Goal: Complete application form: Complete application form

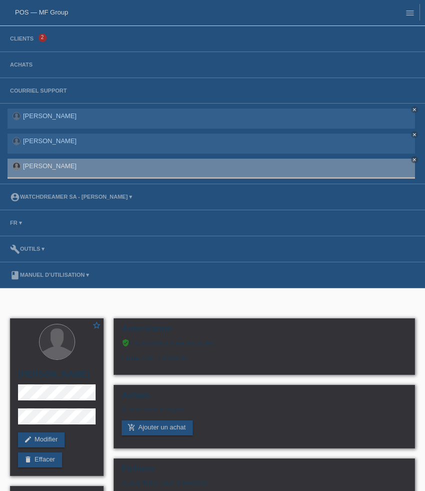
click at [17, 35] on li "Clients 2" at bounding box center [212, 39] width 425 height 26
click at [18, 40] on link "Clients" at bounding box center [22, 39] width 34 height 6
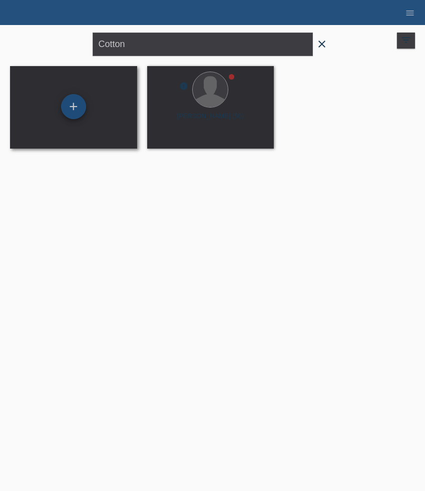
click at [76, 107] on div "+" at bounding box center [73, 106] width 25 height 25
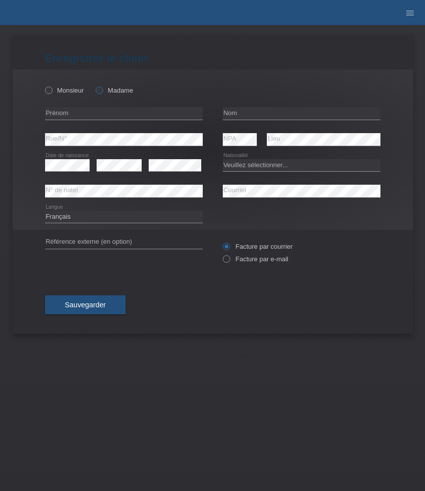
click at [108, 91] on label "Madame" at bounding box center [115, 91] width 38 height 8
click at [102, 91] on input "Madame" at bounding box center [99, 90] width 7 height 7
radio input "true"
click at [94, 113] on input "text" at bounding box center [124, 113] width 158 height 13
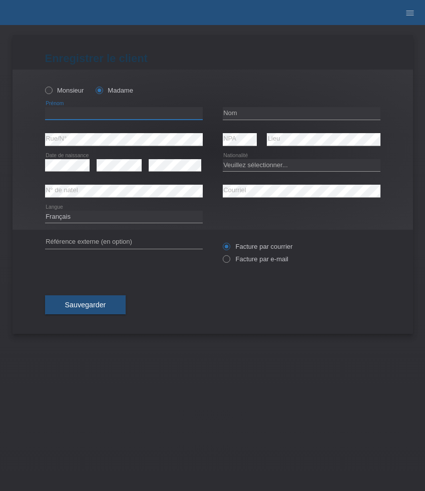
paste input "Rosana"
type input "Rosana"
click at [245, 113] on input "text" at bounding box center [302, 113] width 158 height 13
paste input "Gineva"
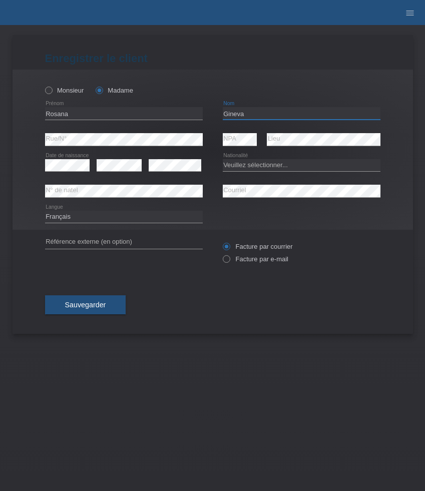
type input "Gineva"
click at [282, 166] on select "Veuillez sélectionner... Suisse Allemagne Autriche Liechtenstein ------------ A…" at bounding box center [302, 165] width 158 height 12
select select "CH"
click at [223, 159] on select "Veuillez sélectionner... Suisse Allemagne Autriche Liechtenstein ------------ A…" at bounding box center [302, 165] width 158 height 12
click at [101, 219] on select "Deutsch Français Italiano English" at bounding box center [124, 217] width 158 height 12
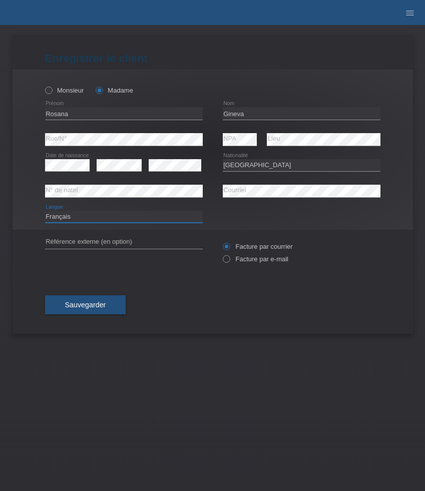
select select "de"
click at [45, 211] on select "Deutsch Français Italiano English" at bounding box center [124, 217] width 158 height 12
click at [246, 259] on label "Facture par e-mail" at bounding box center [256, 259] width 66 height 8
click at [229, 259] on input "Facture par e-mail" at bounding box center [226, 261] width 7 height 13
radio input "true"
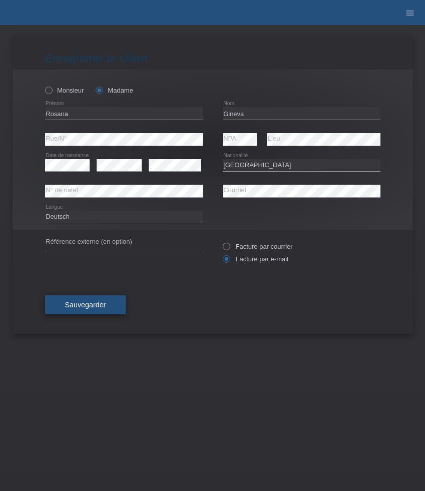
click at [90, 305] on span "Sauvegarder" at bounding box center [85, 305] width 41 height 8
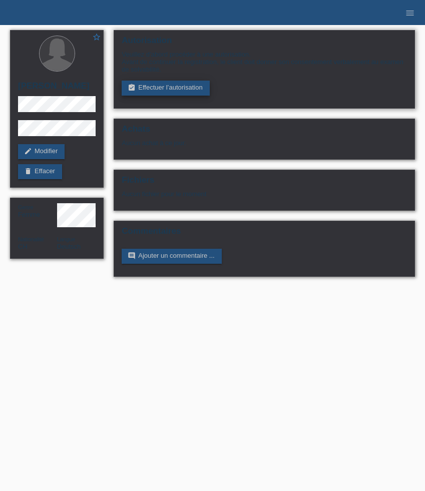
click at [160, 89] on link "assignment_turned_in Effectuer l’autorisation" at bounding box center [166, 88] width 88 height 15
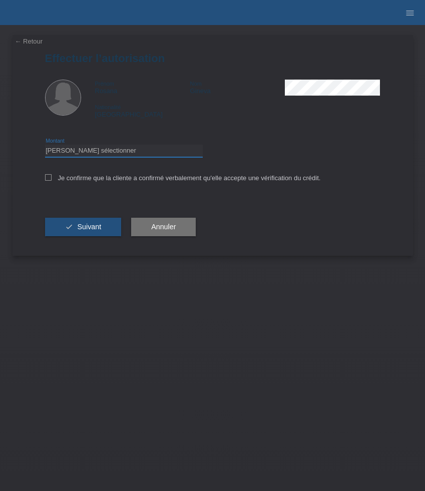
click at [105, 154] on select "Veuillez sélectionner CHF 1.00 - CHF 499.00 CHF 500.00 - CHF 1'999.00 CHF 2'000…" at bounding box center [124, 151] width 158 height 12
select select "3"
click at [45, 146] on select "Veuillez sélectionner CHF 1.00 - CHF 499.00 CHF 500.00 - CHF 1'999.00 CHF 2'000…" at bounding box center [124, 151] width 158 height 12
click at [80, 180] on label "Je confirme que la cliente a confirmé verbalement qu'elle accepte une vérificat…" at bounding box center [183, 178] width 276 height 8
click at [52, 180] on input "Je confirme que la cliente a confirmé verbalement qu'elle accepte une vérificat…" at bounding box center [48, 177] width 7 height 7
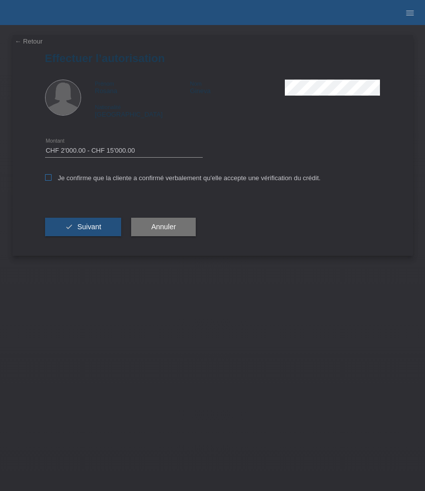
checkbox input "true"
click at [88, 226] on span "Suivant" at bounding box center [89, 227] width 24 height 8
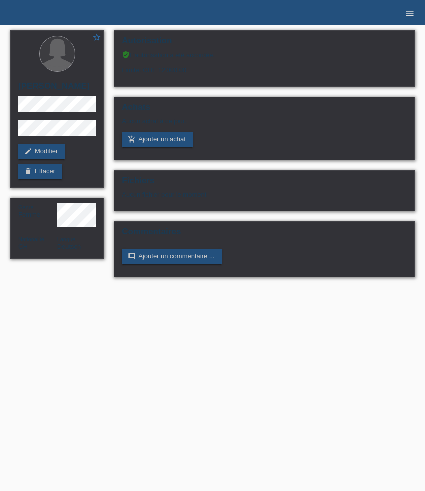
click at [407, 14] on icon "menu" at bounding box center [410, 13] width 10 height 10
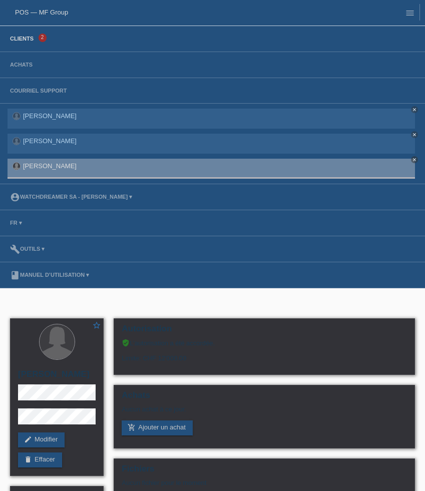
click at [31, 39] on link "Clients" at bounding box center [22, 39] width 34 height 6
click at [29, 39] on link "Clients" at bounding box center [22, 39] width 34 height 6
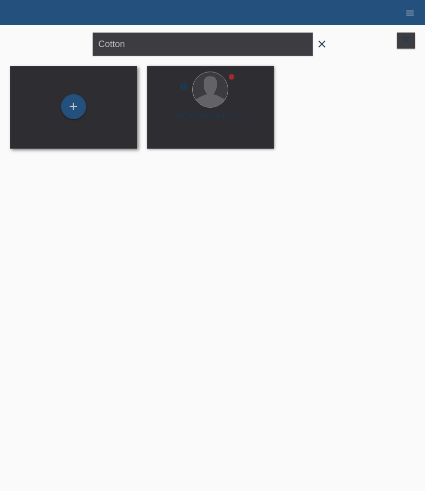
click at [87, 108] on div "+" at bounding box center [73, 107] width 111 height 27
click at [80, 108] on div "+" at bounding box center [73, 106] width 25 height 25
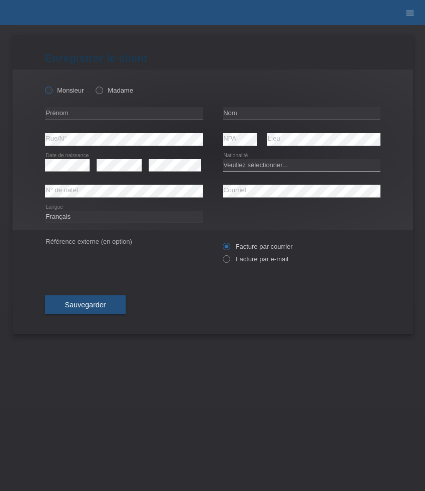
click at [65, 89] on label "Monsieur" at bounding box center [64, 91] width 39 height 8
click at [52, 89] on input "Monsieur" at bounding box center [48, 90] width 7 height 7
radio input "true"
click at [65, 113] on input "text" at bounding box center [124, 113] width 158 height 13
paste input "[PERSON_NAME]"
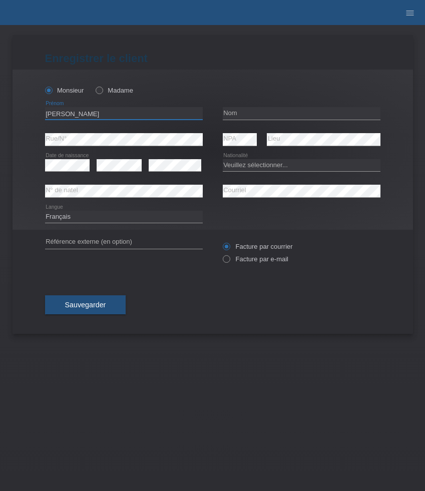
type input "[PERSON_NAME]"
click at [254, 113] on input "text" at bounding box center [302, 113] width 158 height 13
paste input "Orec"
type input "Orec"
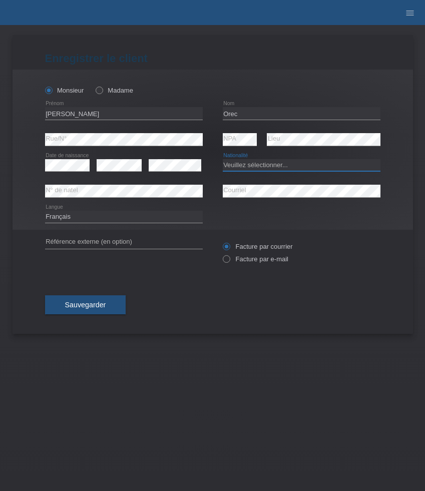
click at [250, 166] on select "Veuillez sélectionner... Suisse Allemagne Autriche Liechtenstein ------------ A…" at bounding box center [302, 165] width 158 height 12
select select "CH"
click at [223, 159] on select "Veuillez sélectionner... [GEOGRAPHIC_DATA] [GEOGRAPHIC_DATA] [GEOGRAPHIC_DATA] …" at bounding box center [302, 165] width 158 height 12
click at [80, 212] on select "Deutsch Français Italiano English" at bounding box center [124, 217] width 158 height 12
select select "de"
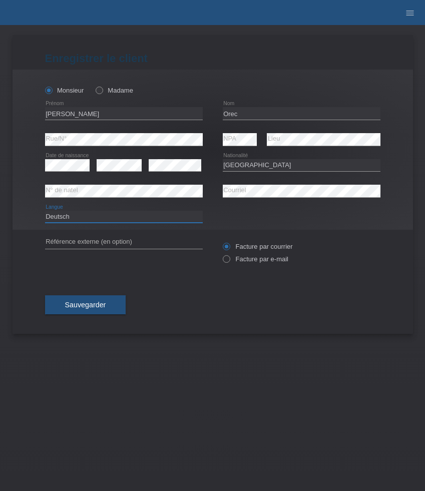
click at [45, 211] on select "Deutsch Français Italiano English" at bounding box center [124, 217] width 158 height 12
click at [244, 258] on label "Facture par e-mail" at bounding box center [256, 259] width 66 height 8
click at [229, 258] on input "Facture par e-mail" at bounding box center [226, 261] width 7 height 13
radio input "true"
click at [113, 302] on button "Sauvegarder" at bounding box center [85, 304] width 81 height 19
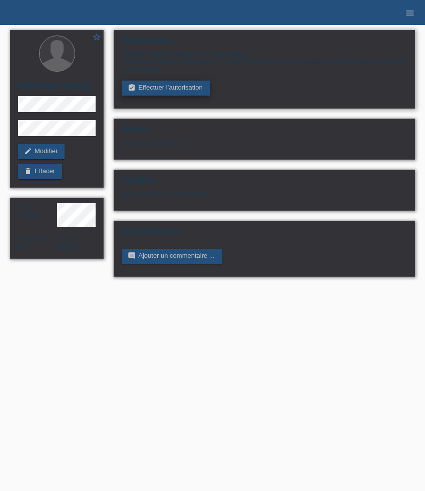
click at [173, 93] on link "assignment_turned_in Effectuer l’autorisation" at bounding box center [166, 88] width 88 height 15
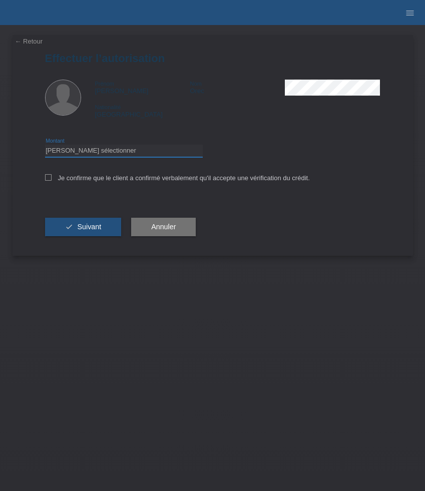
click at [139, 154] on select "Veuillez sélectionner CHF 1.00 - CHF 499.00 CHF 500.00 - CHF 1'999.00 CHF 2'000…" at bounding box center [124, 151] width 158 height 12
select select "3"
click at [45, 146] on select "Veuillez sélectionner CHF 1.00 - CHF 499.00 CHF 500.00 - CHF 1'999.00 CHF 2'000…" at bounding box center [124, 151] width 158 height 12
click at [130, 181] on label "Je confirme que le client a confirmé verbalement qu'il accepte une vérification…" at bounding box center [177, 178] width 265 height 8
click at [52, 181] on input "Je confirme que le client a confirmé verbalement qu'il accepte une vérification…" at bounding box center [48, 177] width 7 height 7
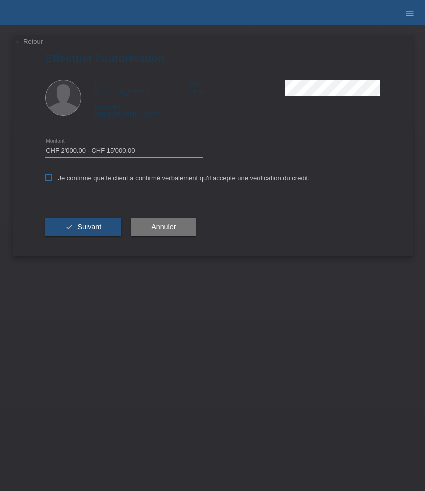
checkbox input "true"
click at [100, 226] on span "Suivant" at bounding box center [89, 227] width 24 height 8
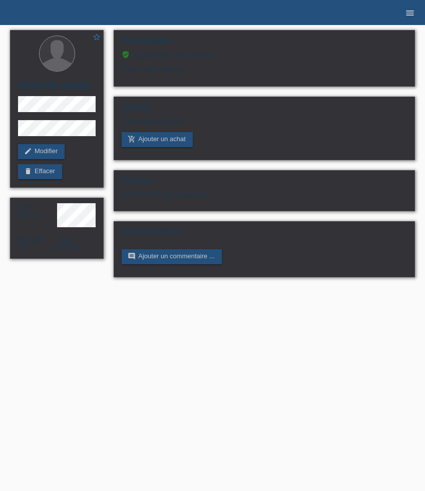
click at [411, 10] on icon "menu" at bounding box center [410, 13] width 10 height 10
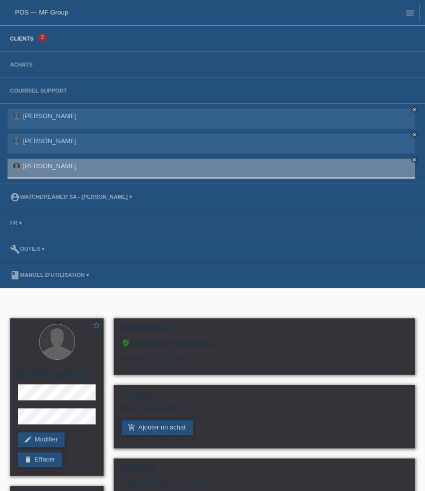
click at [32, 40] on link "Clients" at bounding box center [22, 39] width 34 height 6
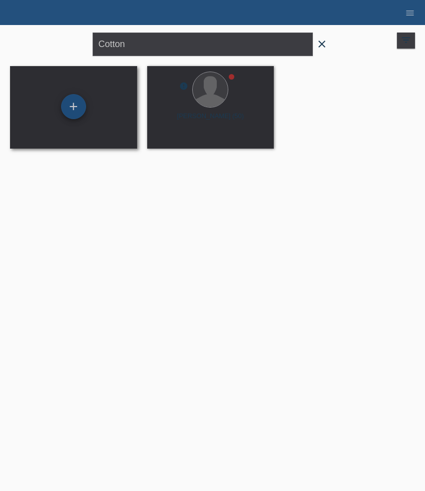
click at [80, 105] on div "+" at bounding box center [73, 106] width 25 height 25
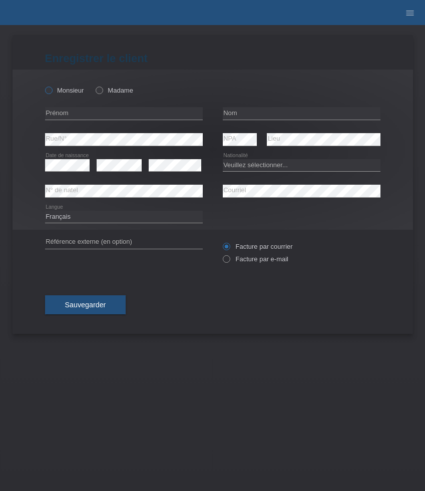
click at [73, 92] on label "Monsieur" at bounding box center [64, 91] width 39 height 8
click at [52, 92] on input "Monsieur" at bounding box center [48, 90] width 7 height 7
radio input "true"
click at [109, 117] on input "text" at bounding box center [124, 113] width 158 height 13
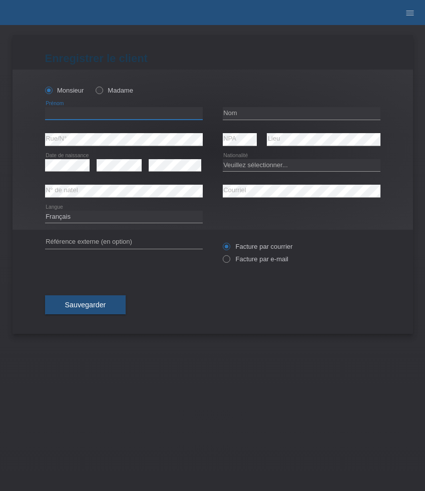
paste input "Avni"
type input "Avni"
click at [246, 114] on input "text" at bounding box center [302, 113] width 158 height 13
paste input "Kastrati"
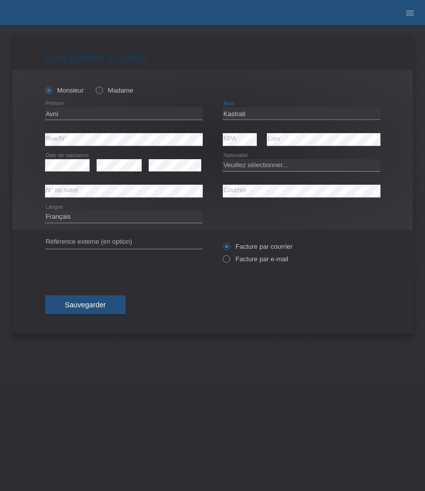
type input "Kastrati"
click at [277, 169] on select "Veuillez sélectionner... Suisse Allemagne Autriche Liechtenstein ------------ A…" at bounding box center [302, 165] width 158 height 12
select select "CH"
click at [223, 159] on select "Veuillez sélectionner... Suisse Allemagne Autriche Liechtenstein ------------ A…" at bounding box center [302, 165] width 158 height 12
click at [102, 218] on select "Deutsch Français Italiano English" at bounding box center [124, 217] width 158 height 12
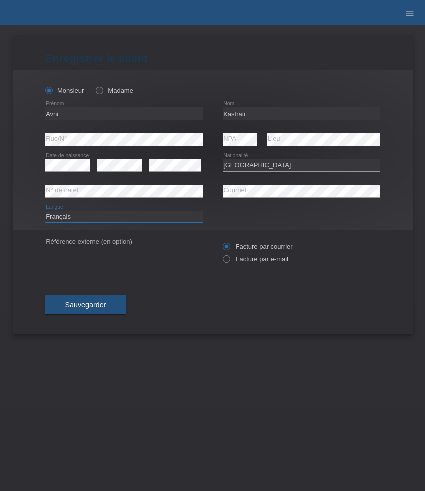
select select "de"
click at [45, 211] on select "Deutsch Français Italiano English" at bounding box center [124, 217] width 158 height 12
click at [259, 258] on label "Facture par e-mail" at bounding box center [256, 259] width 66 height 8
click at [229, 258] on input "Facture par e-mail" at bounding box center [226, 261] width 7 height 13
radio input "true"
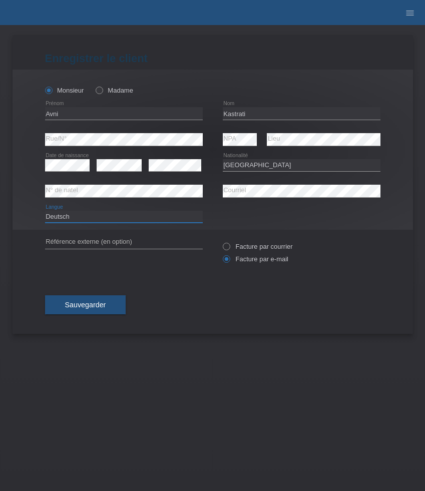
click at [88, 219] on select "Deutsch Français Italiano English" at bounding box center [124, 217] width 158 height 12
select select "fr"
click at [45, 211] on select "Deutsch Français Italiano English" at bounding box center [124, 217] width 158 height 12
click at [96, 307] on span "Sauvegarder" at bounding box center [85, 305] width 41 height 8
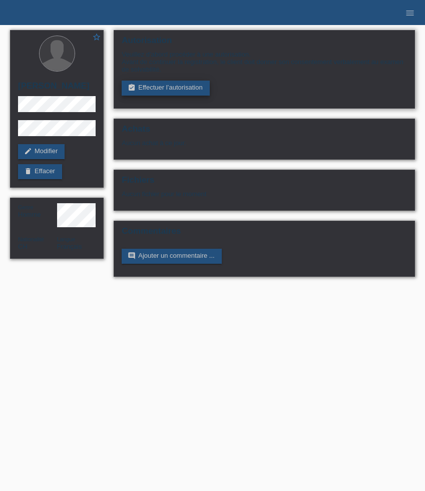
click at [189, 91] on link "assignment_turned_in Effectuer l’autorisation" at bounding box center [166, 88] width 88 height 15
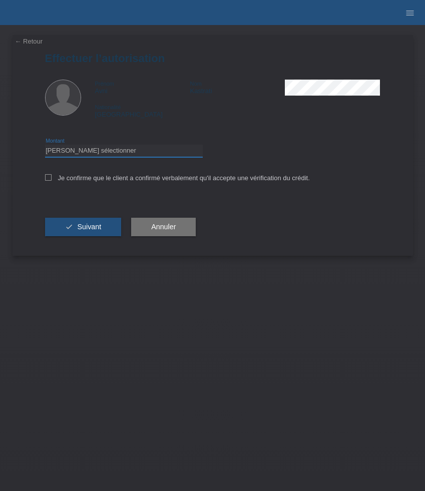
click at [155, 150] on select "Veuillez sélectionner CHF 1.00 - CHF 499.00 CHF 500.00 - CHF 1'999.00 CHF 2'000…" at bounding box center [124, 151] width 158 height 12
select select "3"
click at [45, 146] on select "Veuillez sélectionner CHF 1.00 - CHF 499.00 CHF 500.00 - CHF 1'999.00 CHF 2'000…" at bounding box center [124, 151] width 158 height 12
click at [103, 181] on label "Je confirme que le client a confirmé verbalement qu'il accepte une vérification…" at bounding box center [177, 178] width 265 height 8
click at [52, 181] on input "Je confirme que le client a confirmé verbalement qu'il accepte une vérification…" at bounding box center [48, 177] width 7 height 7
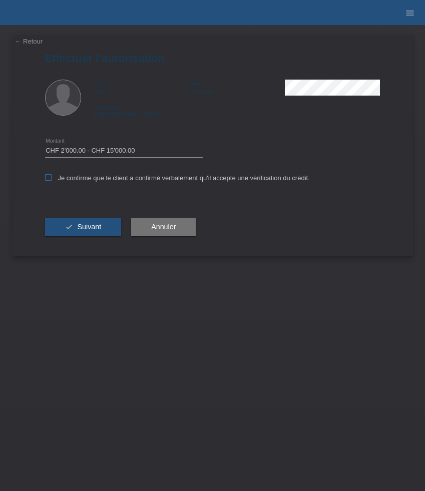
checkbox input "true"
click at [100, 228] on span "Suivant" at bounding box center [89, 227] width 24 height 8
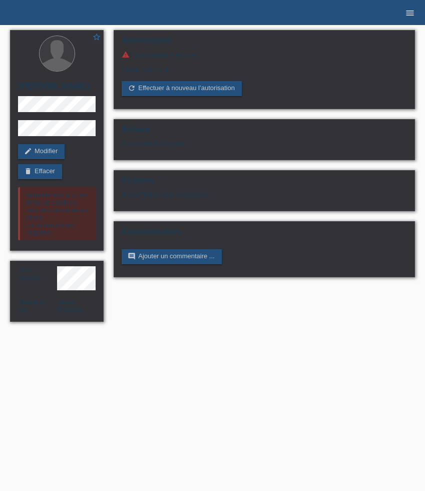
click at [417, 12] on link "menu" at bounding box center [410, 13] width 20 height 6
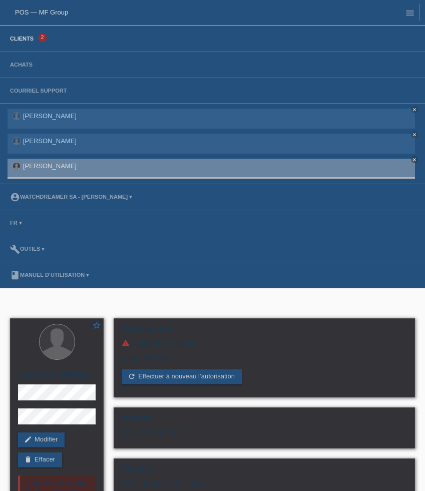
click at [25, 39] on link "Clients" at bounding box center [22, 39] width 34 height 6
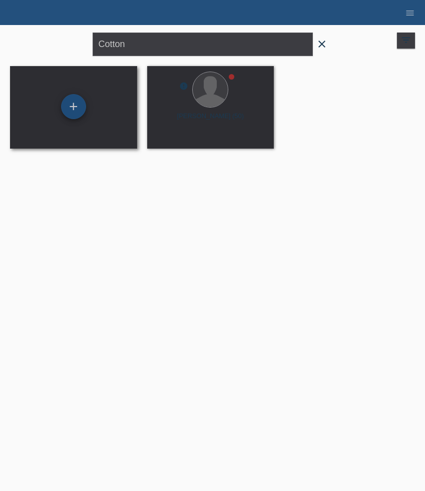
click at [72, 106] on div "+" at bounding box center [73, 106] width 25 height 25
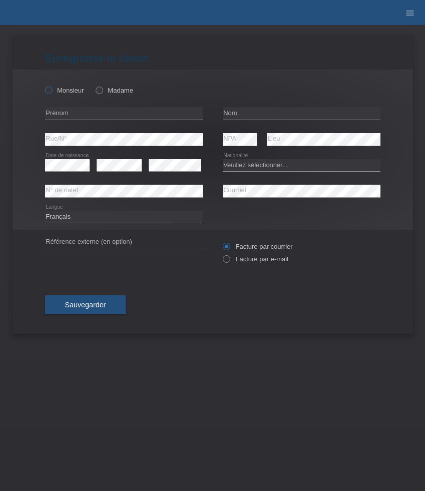
click at [60, 94] on label "Monsieur" at bounding box center [64, 91] width 39 height 8
click at [52, 93] on input "Monsieur" at bounding box center [48, 90] width 7 height 7
radio input "true"
click at [87, 113] on input "text" at bounding box center [124, 113] width 158 height 13
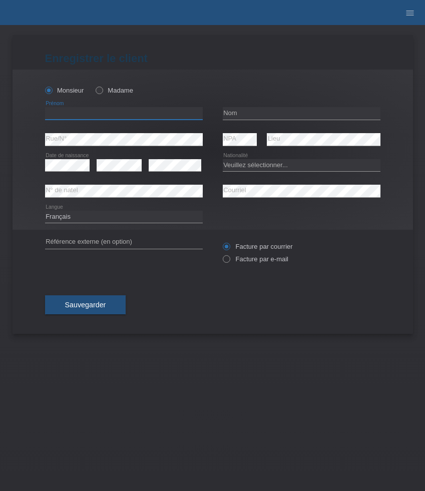
paste input "Florent"
type input "Florent"
click at [254, 114] on input "text" at bounding box center [302, 113] width 158 height 13
paste input "Berisha"
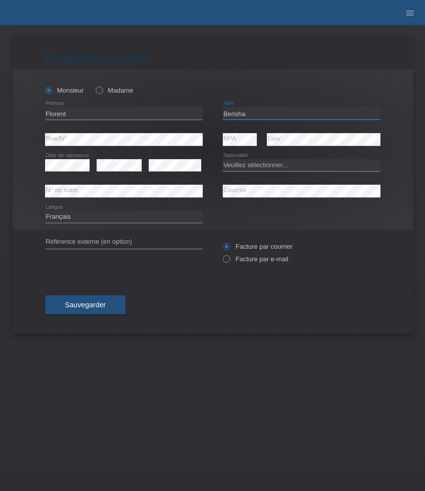
type input "Berisha"
click at [80, 217] on select "Deutsch Français Italiano English" at bounding box center [124, 217] width 158 height 12
select select "de"
click at [45, 211] on select "Deutsch Français Italiano English" at bounding box center [124, 217] width 158 height 12
click at [275, 168] on select "Veuillez sélectionner... Suisse Allemagne Autriche Liechtenstein ------------ A…" at bounding box center [302, 165] width 158 height 12
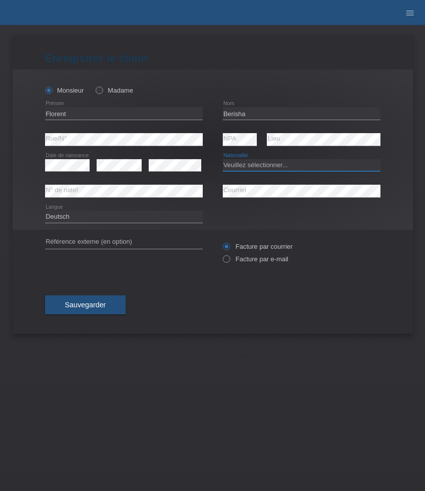
select select "XK"
click at [223, 159] on select "Veuillez sélectionner... Suisse Allemagne Autriche Liechtenstein ------------ A…" at bounding box center [302, 165] width 158 height 12
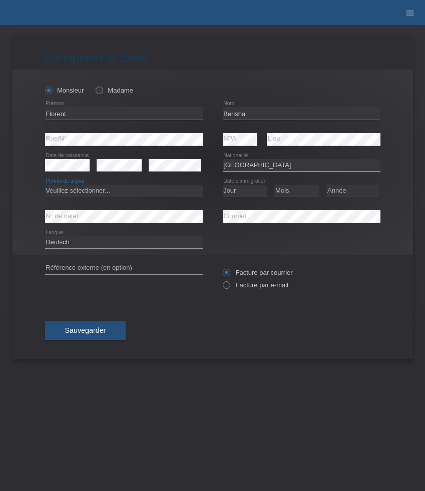
click at [116, 195] on select "Veuillez sélectionner... C B B - Statut de réfugié Autre" at bounding box center [124, 191] width 158 height 12
select select "C"
click at [45, 185] on select "Veuillez sélectionner... C B B - Statut de réfugié Autre" at bounding box center [124, 191] width 158 height 12
click at [245, 191] on select "Jour 01 02 03 04 05 06 07 08 09 10 11" at bounding box center [245, 191] width 45 height 12
select select "03"
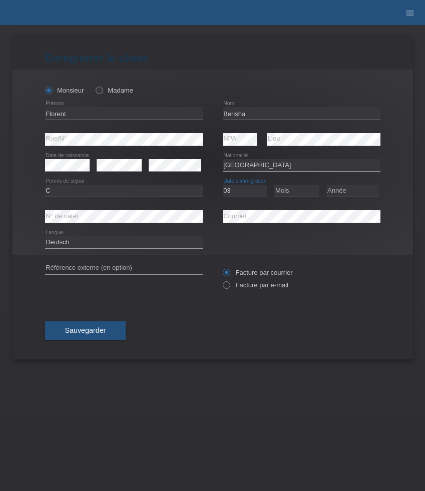
click at [223, 185] on select "Jour 01 02 03 04 05 06 07 08 09 10 11" at bounding box center [245, 191] width 45 height 12
click at [285, 191] on select "Mois 01 02 03 04 05 06 07 08 09 10 11" at bounding box center [296, 191] width 45 height 12
select select "08"
click at [274, 185] on select "Mois 01 02 03 04 05 06 07 08 09 10 11" at bounding box center [296, 191] width 45 height 12
click at [335, 193] on select "Année 2025 2024 2023 2022 2021 2020 2019 2018 2017 2016 2015 2014 2013 2012 201…" at bounding box center [352, 191] width 53 height 12
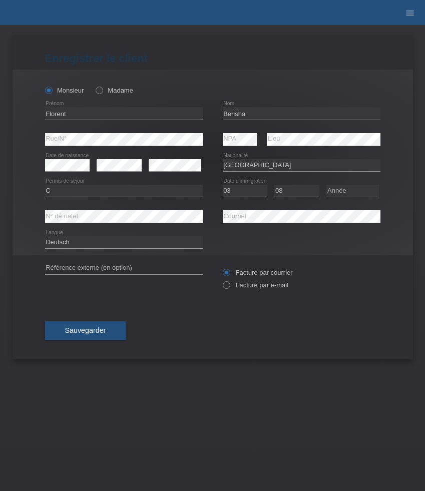
select select "2003"
click at [326, 185] on select "Année 2025 2024 2023 2022 2021 2020 2019 2018 2017 2016 2015 2014 2013 2012 201…" at bounding box center [352, 191] width 53 height 12
click at [245, 287] on label "Facture par e-mail" at bounding box center [256, 285] width 66 height 8
click at [229, 287] on input "Facture par e-mail" at bounding box center [226, 287] width 7 height 13
radio input "true"
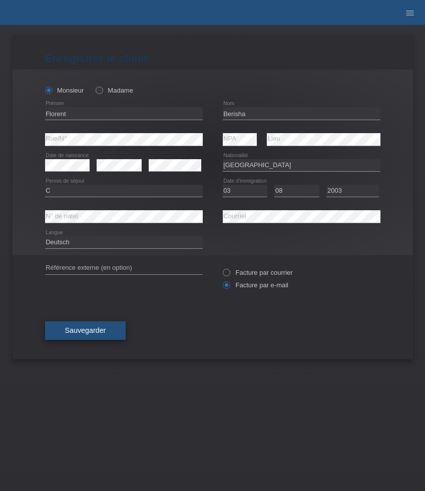
click at [107, 332] on button "Sauvegarder" at bounding box center [85, 330] width 81 height 19
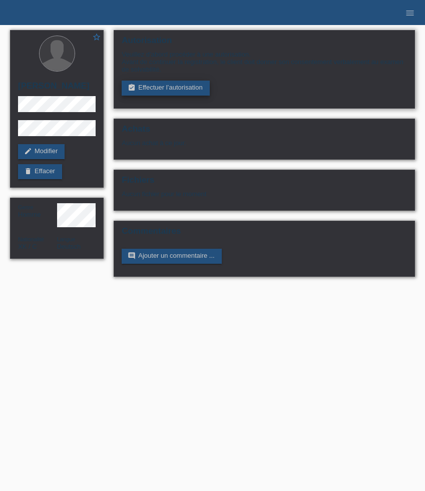
click at [167, 91] on link "assignment_turned_in Effectuer l’autorisation" at bounding box center [166, 88] width 88 height 15
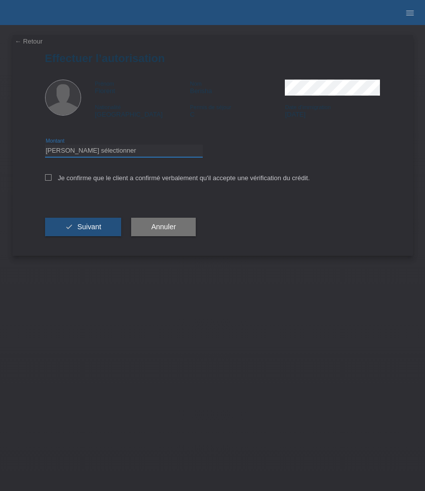
click at [103, 154] on select "Veuillez sélectionner CHF 1.00 - CHF 499.00 CHF 500.00 - CHF 1'999.00 CHF 2'000…" at bounding box center [124, 151] width 158 height 12
select select "3"
click at [45, 146] on select "Veuillez sélectionner CHF 1.00 - CHF 499.00 CHF 500.00 - CHF 1'999.00 CHF 2'000…" at bounding box center [124, 151] width 158 height 12
click at [82, 182] on label "Je confirme que le client a confirmé verbalement qu'il accepte une vérification…" at bounding box center [177, 178] width 265 height 8
click at [52, 181] on input "Je confirme que le client a confirmé verbalement qu'il accepte une vérification…" at bounding box center [48, 177] width 7 height 7
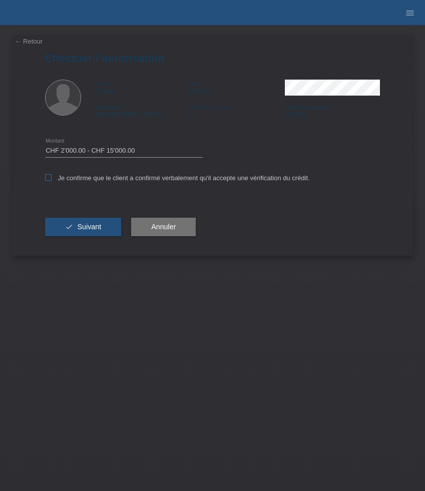
checkbox input "true"
click at [85, 227] on span "Suivant" at bounding box center [89, 227] width 24 height 8
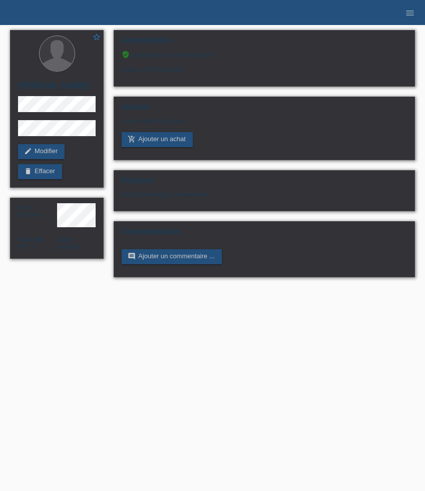
click at [400, 18] on li "menu" at bounding box center [410, 13] width 20 height 26
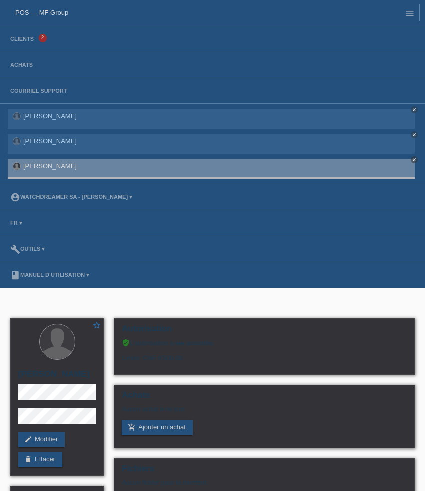
click at [20, 45] on li "Clients 2" at bounding box center [212, 39] width 425 height 26
click at [23, 38] on link "Clients" at bounding box center [22, 39] width 34 height 6
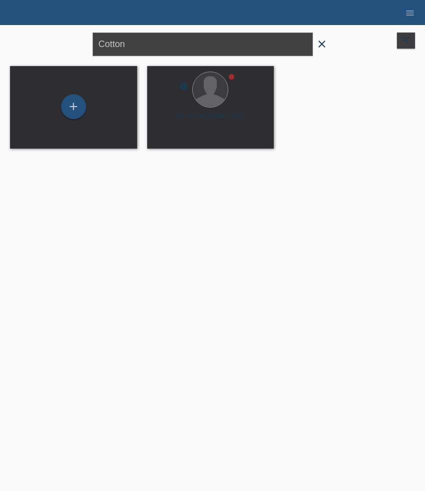
drag, startPoint x: 146, startPoint y: 48, endPoint x: 11, endPoint y: 33, distance: 135.8
click at [11, 33] on div "Cotton close filter_list view_module Afficher tous les clients star Afficher le…" at bounding box center [212, 43] width 415 height 36
paste input "Gadzic"
type input "Gadzic"
click at [215, 107] on div at bounding box center [210, 90] width 36 height 36
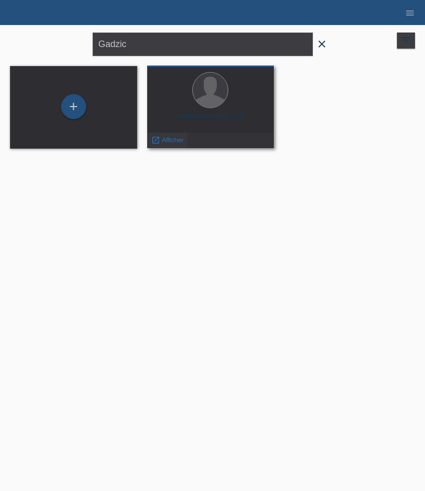
click at [174, 143] on span "Afficher" at bounding box center [173, 140] width 22 height 8
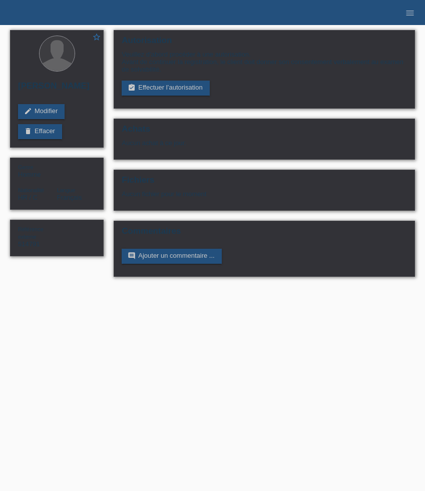
click at [173, 139] on h2 "Achats" at bounding box center [264, 131] width 285 height 15
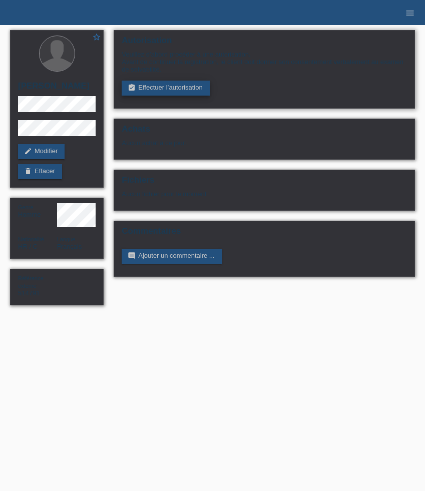
click at [165, 93] on link "assignment_turned_in Effectuer l’autorisation" at bounding box center [166, 88] width 88 height 15
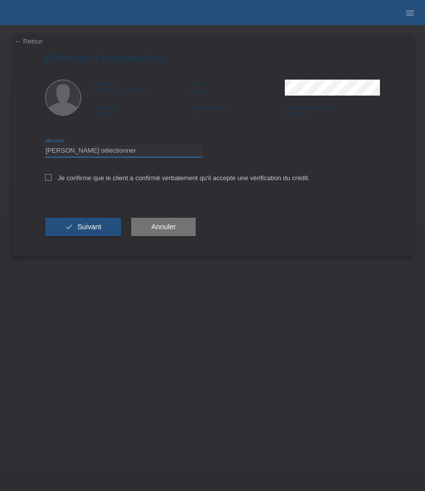
click at [108, 149] on select "Veuillez sélectionner CHF 1.00 - CHF 499.00 CHF 500.00 - CHF 1'999.00 CHF 2'000…" at bounding box center [124, 151] width 158 height 12
select select "3"
click at [45, 146] on select "Veuillez sélectionner CHF 1.00 - CHF 499.00 CHF 500.00 - CHF 1'999.00 CHF 2'000…" at bounding box center [124, 151] width 158 height 12
click at [79, 178] on label "Je confirme que le client a confirmé verbalement qu'il accepte une vérification…" at bounding box center [177, 178] width 265 height 8
click at [52, 178] on input "Je confirme que le client a confirmé verbalement qu'il accepte une vérification…" at bounding box center [48, 177] width 7 height 7
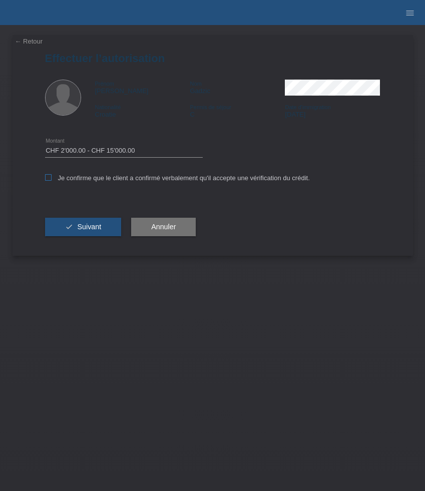
checkbox input "true"
click at [80, 225] on span "Suivant" at bounding box center [89, 227] width 24 height 8
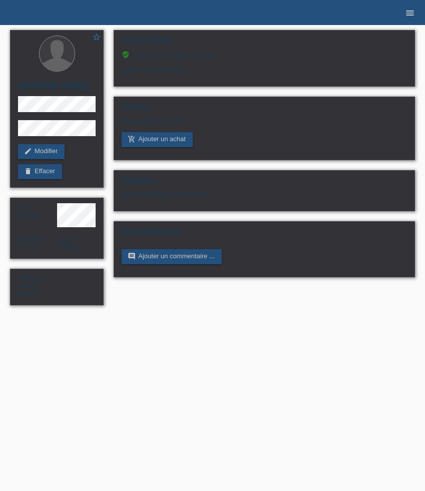
click at [412, 16] on icon "menu" at bounding box center [410, 13] width 10 height 10
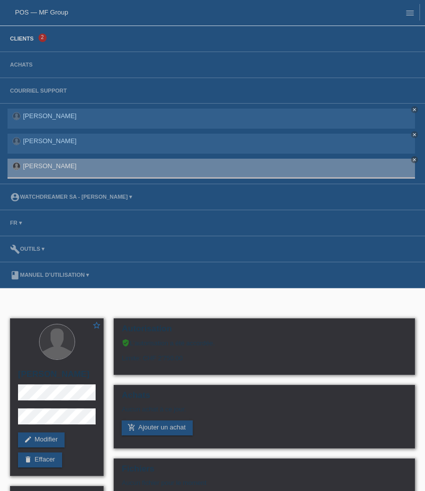
click at [22, 41] on link "Clients" at bounding box center [22, 39] width 34 height 6
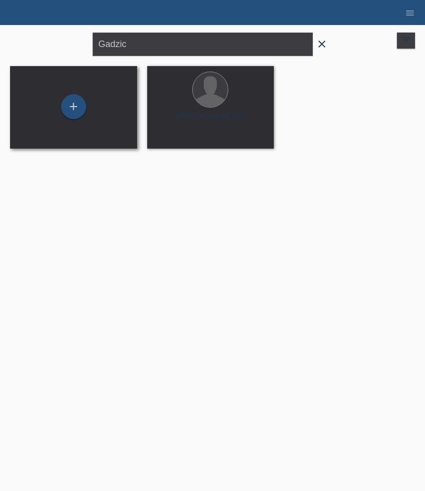
click at [84, 98] on div "+" at bounding box center [73, 107] width 111 height 27
click at [75, 104] on div "+" at bounding box center [73, 106] width 25 height 25
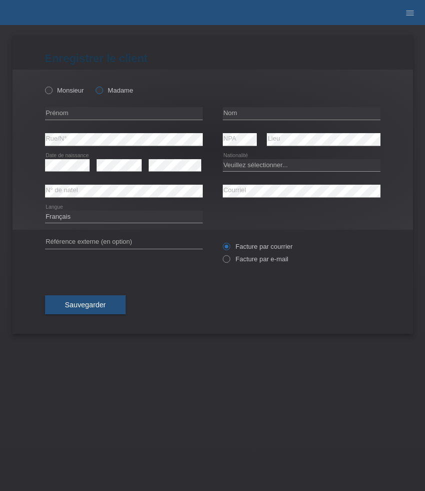
click at [109, 93] on label "Madame" at bounding box center [115, 91] width 38 height 8
click at [102, 93] on input "Madame" at bounding box center [99, 90] width 7 height 7
radio input "true"
click at [86, 120] on icon at bounding box center [124, 120] width 158 height 1
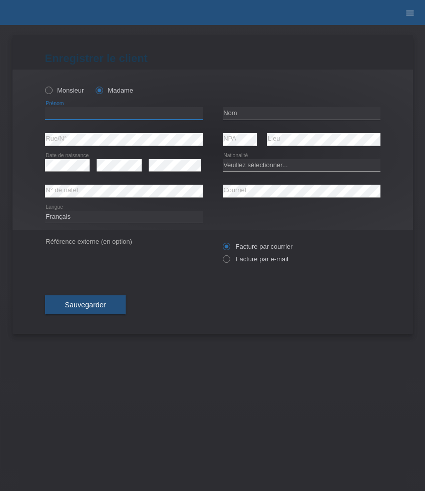
click at [86, 115] on input "text" at bounding box center [124, 113] width 158 height 13
paste input "[PERSON_NAME]"
type input "[PERSON_NAME]"
click at [253, 113] on input "text" at bounding box center [302, 113] width 158 height 13
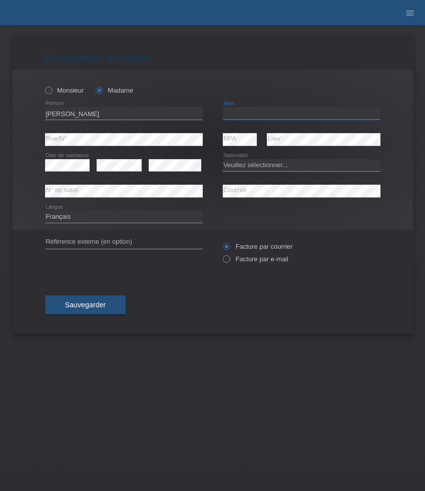
paste input "Lill"
type input "Lill"
click at [247, 168] on select "Veuillez sélectionner... [GEOGRAPHIC_DATA] [GEOGRAPHIC_DATA] [GEOGRAPHIC_DATA] …" at bounding box center [302, 165] width 158 height 12
select select "DE"
click at [223, 159] on select "Veuillez sélectionner... Suisse Allemagne Autriche Liechtenstein ------------ A…" at bounding box center [302, 165] width 158 height 12
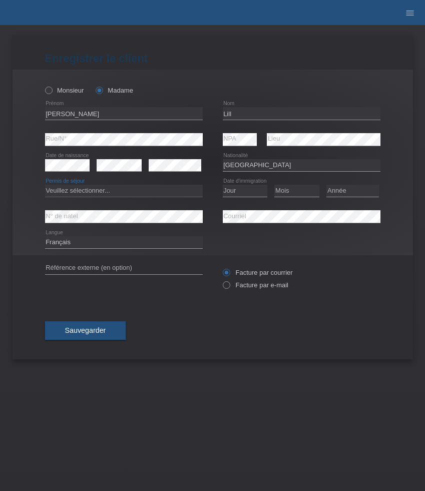
click at [149, 191] on select "Veuillez sélectionner... C B B - Statut de réfugié Autre" at bounding box center [124, 191] width 158 height 12
select select "C"
click at [45, 185] on select "Veuillez sélectionner... C B B - Statut de réfugié Autre" at bounding box center [124, 191] width 158 height 12
click at [239, 191] on select "Jour 01 02 03 04 05 06 07 08 09 10 11" at bounding box center [245, 191] width 45 height 12
select select "14"
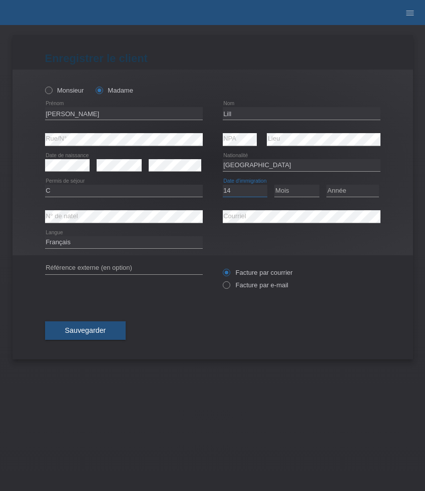
click at [223, 185] on select "Jour 01 02 03 04 05 06 07 08 09 10 11" at bounding box center [245, 191] width 45 height 12
click at [292, 188] on select "Mois 01 02 03 04 05 06 07 08 09 10 11" at bounding box center [296, 191] width 45 height 12
select select "07"
click at [274, 185] on select "Mois 01 02 03 04 05 06 07 08 09 10 11" at bounding box center [296, 191] width 45 height 12
click at [350, 187] on select "Année 2025 2024 2023 2022 2021 2020 2019 2018 2017 2016 2015 2014 2013 2012 201…" at bounding box center [352, 191] width 53 height 12
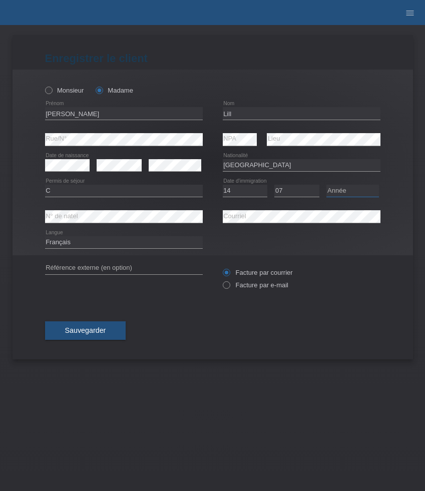
select select "2014"
click at [326, 185] on select "Année 2025 2024 2023 2022 2021 2020 2019 2018 2017 2016 2015 2014 2013 2012 201…" at bounding box center [352, 191] width 53 height 12
click at [89, 245] on select "Deutsch Français Italiano English" at bounding box center [124, 242] width 158 height 12
select select "de"
click at [45, 237] on select "Deutsch Français Italiano English" at bounding box center [124, 242] width 158 height 12
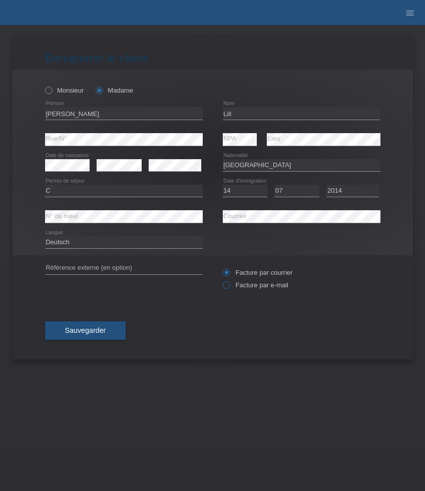
click at [247, 285] on label "Facture par e-mail" at bounding box center [256, 285] width 66 height 8
click at [229, 285] on input "Facture par e-mail" at bounding box center [226, 287] width 7 height 13
radio input "true"
click at [176, 313] on div "Sauvegarder" at bounding box center [212, 331] width 335 height 58
click at [94, 329] on span "Sauvegarder" at bounding box center [85, 330] width 41 height 8
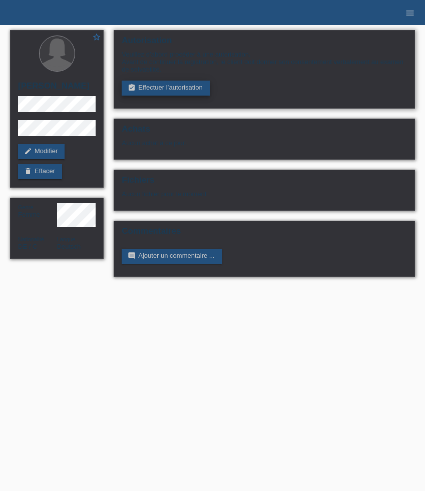
click at [171, 89] on link "assignment_turned_in Effectuer l’autorisation" at bounding box center [166, 88] width 88 height 15
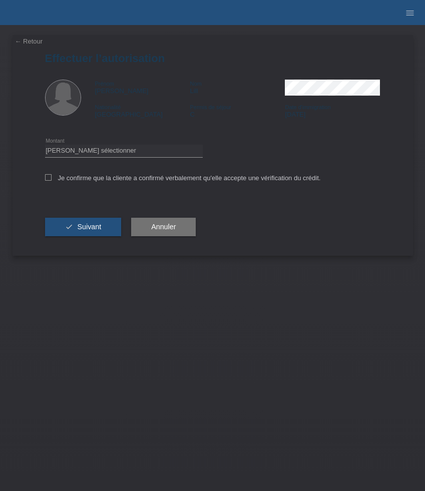
click at [151, 159] on div "Veuillez sélectionner CHF 1.00 - CHF 499.00 CHF 500.00 - CHF 1'999.00 CHF 2'000…" at bounding box center [124, 151] width 158 height 26
click at [151, 151] on select "Veuillez sélectionner CHF 1.00 - CHF 499.00 CHF 500.00 - CHF 1'999.00 CHF 2'000…" at bounding box center [124, 151] width 158 height 12
select select "3"
click at [45, 146] on select "Veuillez sélectionner CHF 1.00 - CHF 499.00 CHF 500.00 - CHF 1'999.00 CHF 2'000…" at bounding box center [124, 151] width 158 height 12
click at [135, 181] on label "Je confirme que la cliente a confirmé verbalement qu'elle accepte une vérificat…" at bounding box center [183, 178] width 276 height 8
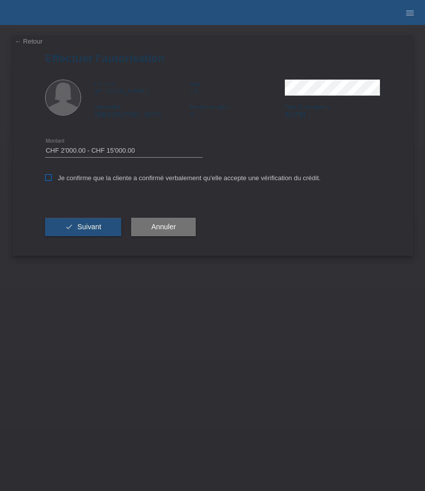
click at [52, 181] on input "Je confirme que la cliente a confirmé verbalement qu'elle accepte une vérificat…" at bounding box center [48, 177] width 7 height 7
checkbox input "true"
click at [109, 229] on button "check Suivant" at bounding box center [83, 227] width 77 height 19
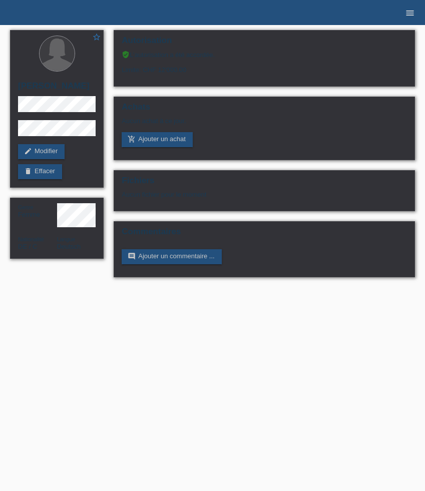
click at [409, 10] on icon "menu" at bounding box center [410, 13] width 10 height 10
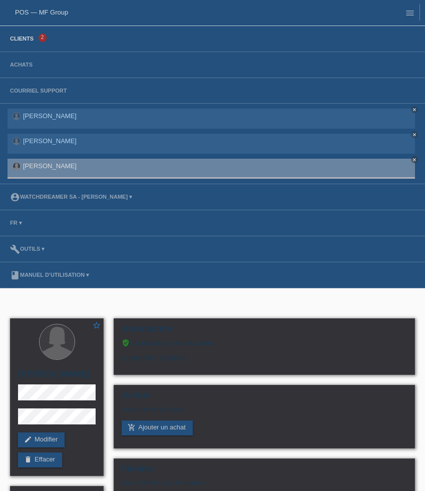
click at [35, 39] on link "Clients" at bounding box center [22, 39] width 34 height 6
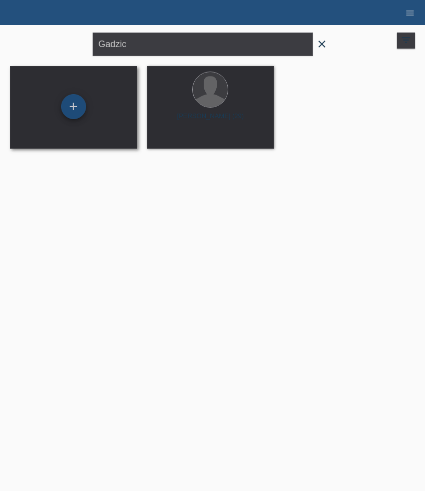
click at [76, 109] on div "+" at bounding box center [73, 106] width 25 height 25
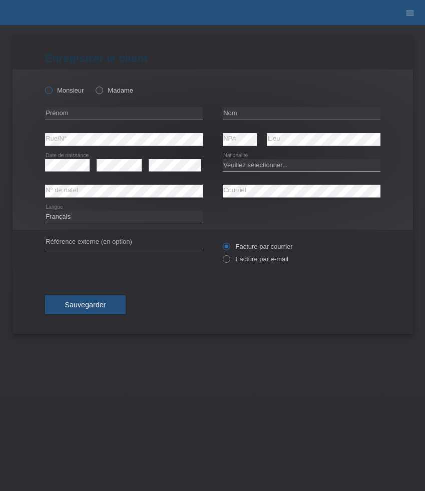
click at [67, 91] on label "Monsieur" at bounding box center [64, 91] width 39 height 8
click at [52, 91] on input "Monsieur" at bounding box center [48, 90] width 7 height 7
radio input "true"
click at [120, 113] on input "text" at bounding box center [124, 113] width 158 height 13
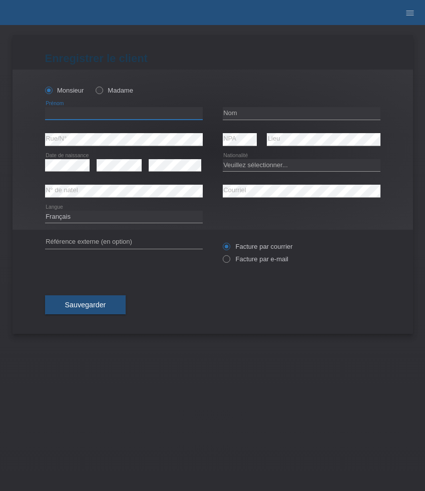
paste input "Yves"
type input "Yves"
click at [264, 118] on input "text" at bounding box center [302, 113] width 158 height 13
paste input "Kesselbacher"
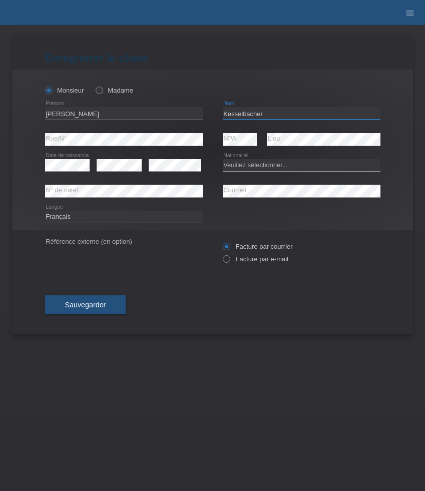
type input "Kesselbacher"
click at [99, 116] on input "Yves" at bounding box center [124, 113] width 158 height 13
drag, startPoint x: 118, startPoint y: 116, endPoint x: -16, endPoint y: 110, distance: 133.7
click at [0, 25] on html "POS — MF Group Clients 2 Achats Courriel Support Florent Berisha close close cl…" at bounding box center [212, 12] width 425 height 25
paste input "Robson"
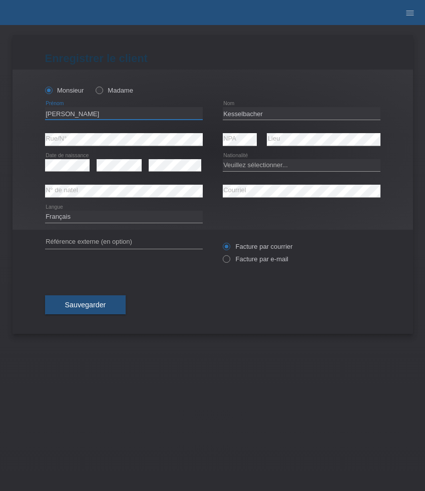
type input "Robson"
drag, startPoint x: 273, startPoint y: 112, endPoint x: 142, endPoint y: 99, distance: 131.2
click at [142, 99] on div "Monsieur Madame Robson error Prénom" at bounding box center [213, 150] width 400 height 160
paste input "Reineh"
type input "Reinehr"
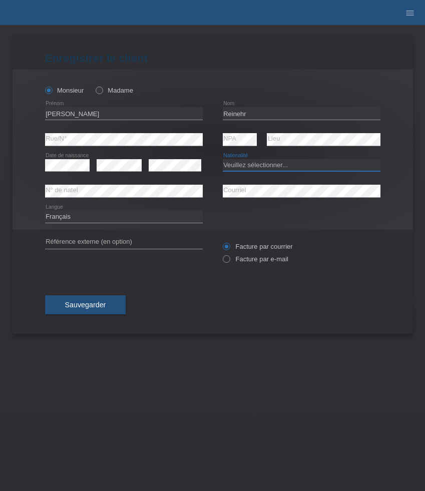
click at [276, 166] on select "Veuillez sélectionner... Suisse Allemagne Autriche Liechtenstein ------------ A…" at bounding box center [302, 165] width 158 height 12
select select "BR"
click at [223, 159] on select "Veuillez sélectionner... Suisse Allemagne Autriche Liechtenstein ------------ A…" at bounding box center [302, 165] width 158 height 12
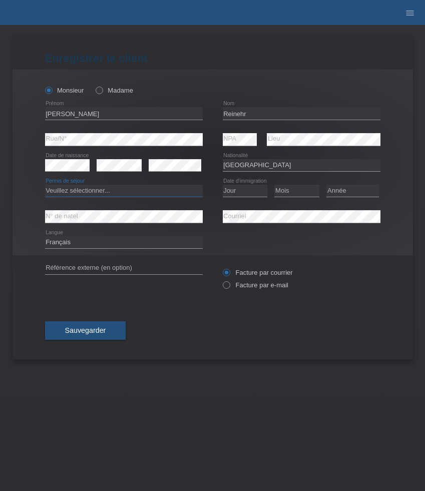
click at [119, 192] on select "Veuillez sélectionner... C B B - Statut de réfugié Autre" at bounding box center [124, 191] width 158 height 12
select select "C"
click at [45, 185] on select "Veuillez sélectionner... C B B - Statut de réfugié Autre" at bounding box center [124, 191] width 158 height 12
click at [241, 191] on select "Jour 01 02 03 04 05 06 07 08 09 10 11" at bounding box center [245, 191] width 45 height 12
select select "21"
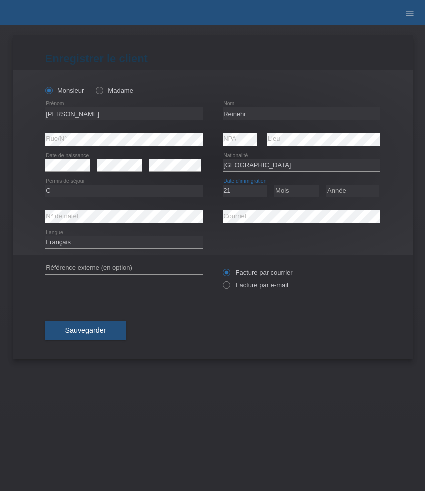
click at [223, 185] on select "Jour 01 02 03 04 05 06 07 08 09 10 11" at bounding box center [245, 191] width 45 height 12
click at [286, 193] on select "Mois 01 02 03 04 05 06 07 08 09 10 11" at bounding box center [296, 191] width 45 height 12
select select "10"
click at [274, 185] on select "Mois 01 02 03 04 05 06 07 08 09 10 11" at bounding box center [296, 191] width 45 height 12
click at [350, 194] on select "Année 2025 2024 2023 2022 2021 2020 2019 2018 2017 2016 2015 2014 2013 2012 201…" at bounding box center [352, 191] width 53 height 12
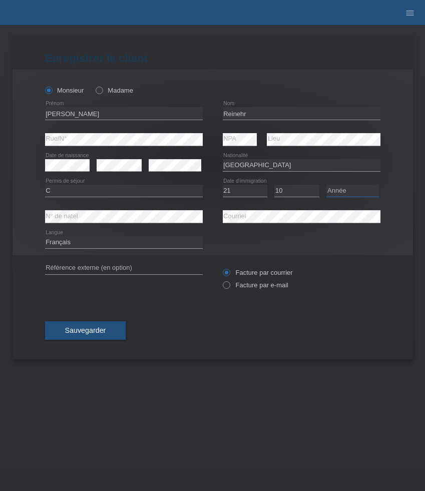
select select "2015"
click at [326, 185] on select "Année 2025 2024 2023 2022 2021 2020 2019 2018 2017 2016 2015 2014 2013 2012 201…" at bounding box center [352, 191] width 53 height 12
click at [78, 244] on select "Deutsch Français Italiano English" at bounding box center [124, 242] width 158 height 12
select select "de"
click at [45, 237] on select "Deutsch Français Italiano English" at bounding box center [124, 242] width 158 height 12
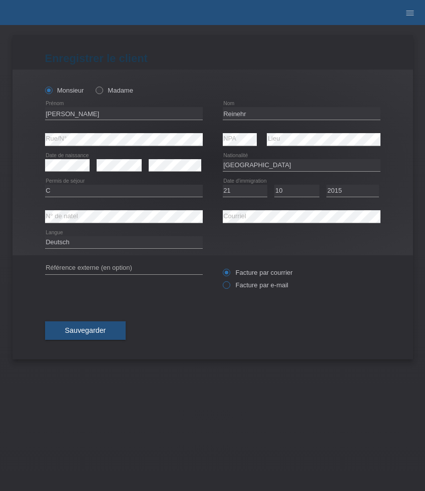
click at [243, 284] on label "Facture par e-mail" at bounding box center [256, 285] width 66 height 8
click at [229, 284] on input "Facture par e-mail" at bounding box center [226, 287] width 7 height 13
radio input "true"
click at [93, 333] on span "Sauvegarder" at bounding box center [85, 330] width 41 height 8
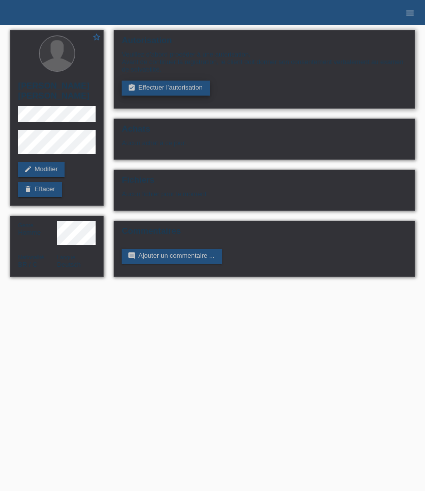
click at [156, 94] on link "assignment_turned_in Effectuer l’autorisation" at bounding box center [166, 88] width 88 height 15
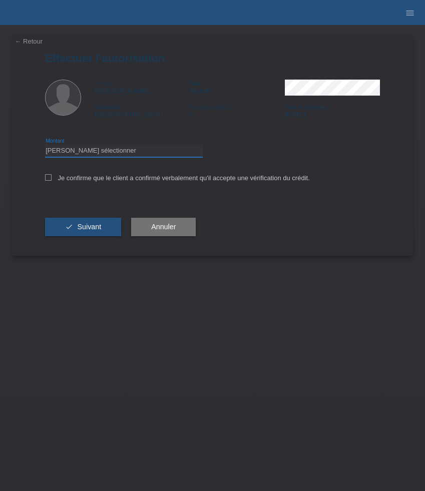
click at [153, 152] on select "Veuillez sélectionner CHF 1.00 - CHF 499.00 CHF 500.00 - CHF 1'999.00 CHF 2'000…" at bounding box center [124, 151] width 158 height 12
select select "3"
click at [45, 146] on select "Veuillez sélectionner CHF 1.00 - CHF 499.00 CHF 500.00 - CHF 1'999.00 CHF 2'000…" at bounding box center [124, 151] width 158 height 12
click at [107, 176] on label "Je confirme que le client a confirmé verbalement qu'il accepte une vérification…" at bounding box center [177, 178] width 265 height 8
click at [52, 176] on input "Je confirme que le client a confirmé verbalement qu'il accepte une vérification…" at bounding box center [48, 177] width 7 height 7
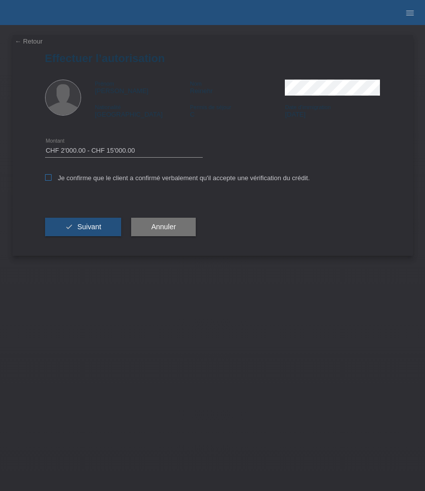
checkbox input "true"
click at [98, 227] on span "Suivant" at bounding box center [89, 227] width 24 height 8
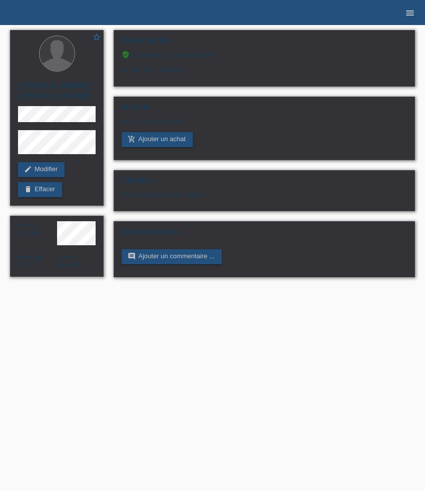
click at [412, 15] on icon "menu" at bounding box center [410, 13] width 10 height 10
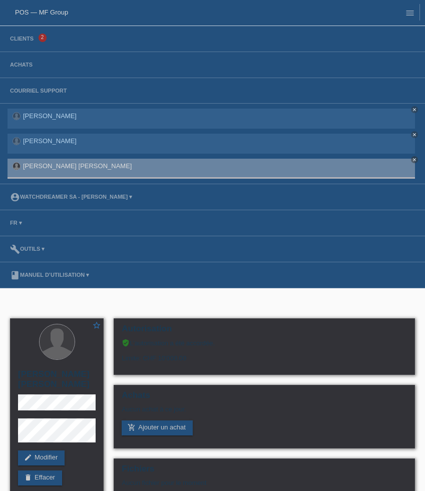
click at [39, 42] on li "Clients 2" at bounding box center [212, 39] width 425 height 26
click at [25, 41] on link "Clients" at bounding box center [22, 39] width 34 height 6
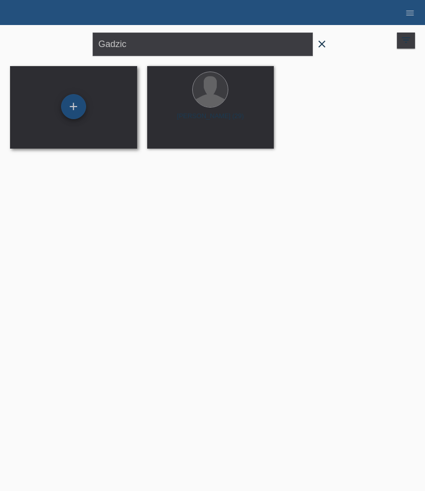
click at [79, 113] on div "+" at bounding box center [73, 106] width 25 height 25
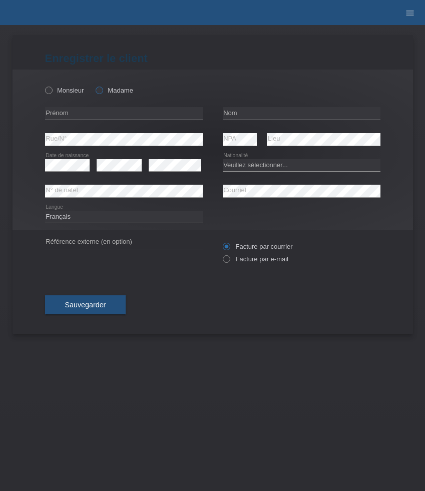
click at [111, 90] on label "Madame" at bounding box center [115, 91] width 38 height 8
click at [102, 90] on input "Madame" at bounding box center [99, 90] width 7 height 7
radio input "true"
click at [87, 116] on input "text" at bounding box center [124, 113] width 158 height 13
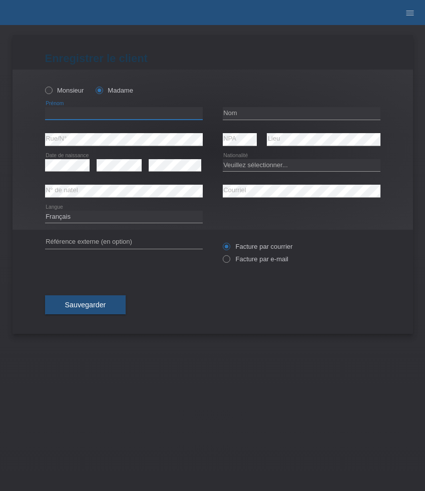
paste input "[PERSON_NAME]"
type input "[PERSON_NAME]"
click at [236, 112] on input "text" at bounding box center [302, 113] width 158 height 13
paste input "Asandei"
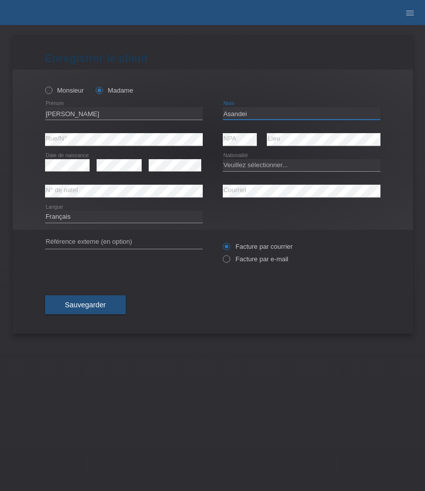
type input "Asandei"
click at [254, 167] on select "Veuillez sélectionner... Suisse Allemagne Autriche Liechtenstein ------------ A…" at bounding box center [302, 165] width 158 height 12
select select "RO"
click at [223, 159] on select "Veuillez sélectionner... Suisse Allemagne Autriche Liechtenstein ------------ A…" at bounding box center [302, 165] width 158 height 12
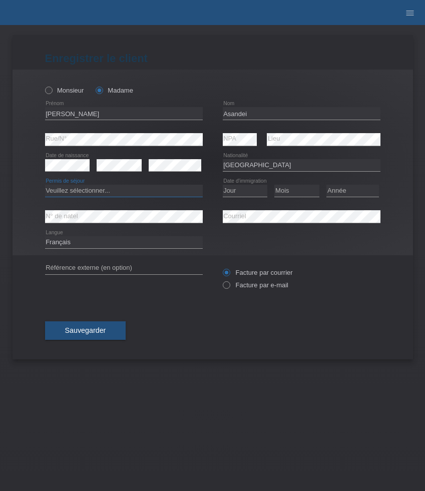
click at [163, 194] on select "Veuillez sélectionner... C B B - Statut de réfugié Autre" at bounding box center [124, 191] width 158 height 12
select select "B"
click at [45, 185] on select "Veuillez sélectionner... C B B - Statut de réfugié Autre" at bounding box center [124, 191] width 158 height 12
click at [251, 191] on select "Jour 01 02 03 04 05 06 07 08 09 10 11" at bounding box center [245, 191] width 45 height 12
select select "02"
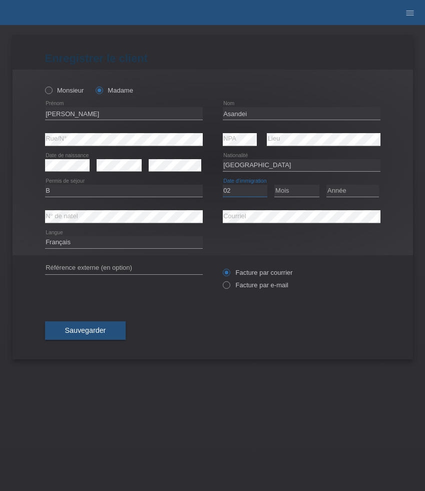
click at [223, 185] on select "Jour 01 02 03 04 05 06 07 08 09 10 11" at bounding box center [245, 191] width 45 height 12
click at [293, 194] on select "Mois 01 02 03 04 05 06 07 08 09 10 11" at bounding box center [296, 191] width 45 height 12
select select "10"
click at [274, 185] on select "Mois 01 02 03 04 05 06 07 08 09 10 11" at bounding box center [296, 191] width 45 height 12
click at [354, 192] on select "Année 2025 2024 2023 2022 2021 2020 2019 2018 2017 2016 2015 2014 2013 2012 201…" at bounding box center [352, 191] width 53 height 12
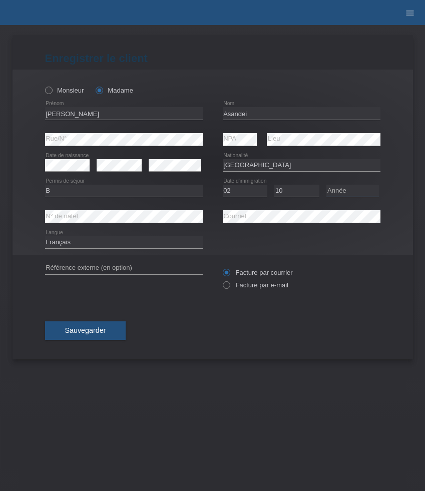
select select "2020"
click at [326, 185] on select "Année 2025 2024 2023 2022 2021 2020 2019 2018 2017 2016 2015 2014 2013 2012 201…" at bounding box center [352, 191] width 53 height 12
click at [268, 285] on label "Facture par e-mail" at bounding box center [256, 285] width 66 height 8
click at [233, 288] on label "Facture par e-mail" at bounding box center [256, 285] width 66 height 8
click at [220, 286] on div "error Référence externe (en option) Facture par courrier" at bounding box center [212, 278] width 335 height 46
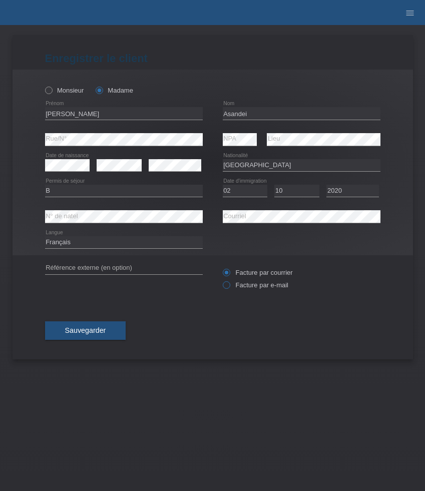
click at [254, 284] on label "Facture par e-mail" at bounding box center [256, 285] width 66 height 8
click at [229, 284] on input "Facture par e-mail" at bounding box center [226, 287] width 7 height 13
radio input "true"
click at [92, 244] on select "Deutsch Français Italiano English" at bounding box center [124, 242] width 158 height 12
select select "de"
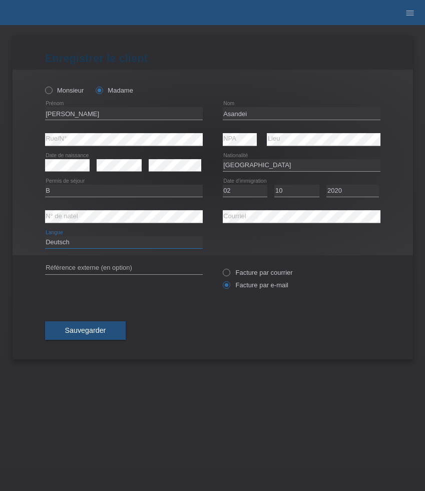
click at [45, 237] on select "Deutsch Français Italiano English" at bounding box center [124, 242] width 158 height 12
click at [98, 326] on button "Sauvegarder" at bounding box center [85, 330] width 81 height 19
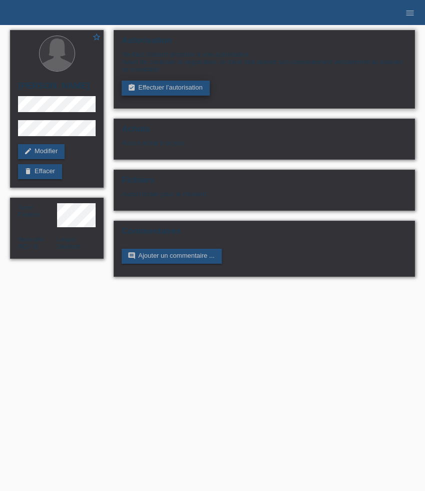
click at [145, 95] on link "assignment_turned_in Effectuer l’autorisation" at bounding box center [166, 88] width 88 height 15
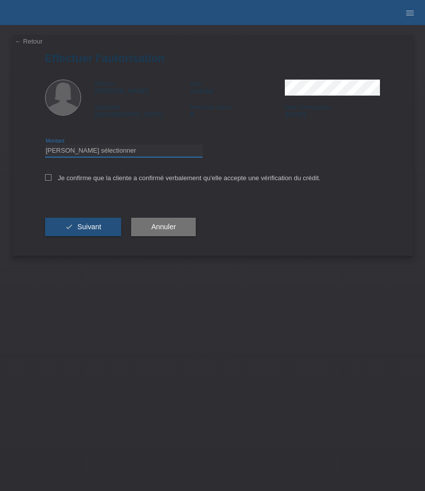
click at [143, 148] on select "Veuillez sélectionner CHF 1.00 - CHF 499.00 CHF 500.00 - CHF 1'999.00 CHF 2'000…" at bounding box center [124, 151] width 158 height 12
select select "3"
click at [45, 146] on select "Veuillez sélectionner CHF 1.00 - CHF 499.00 CHF 500.00 - CHF 1'999.00 CHF 2'000…" at bounding box center [124, 151] width 158 height 12
click at [106, 181] on label "Je confirme que la cliente a confirmé verbalement qu'elle accepte une vérificat…" at bounding box center [183, 178] width 276 height 8
click at [52, 181] on input "Je confirme que la cliente a confirmé verbalement qu'elle accepte une vérificat…" at bounding box center [48, 177] width 7 height 7
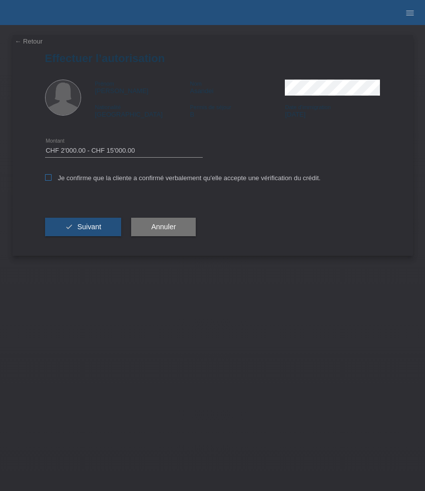
checkbox input "true"
click at [108, 229] on button "check Suivant" at bounding box center [83, 227] width 77 height 19
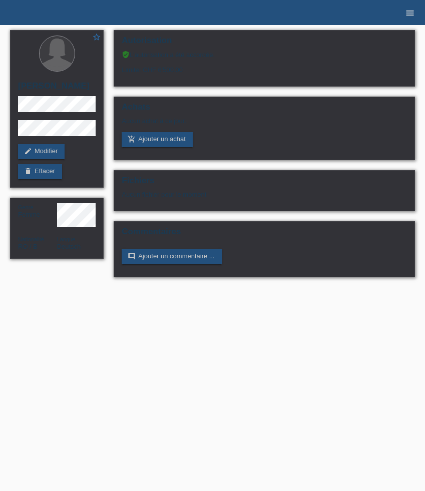
click at [408, 15] on icon "menu" at bounding box center [410, 13] width 10 height 10
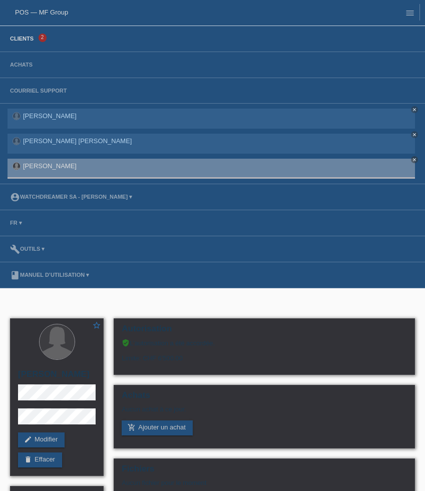
click at [26, 39] on link "Clients" at bounding box center [22, 39] width 34 height 6
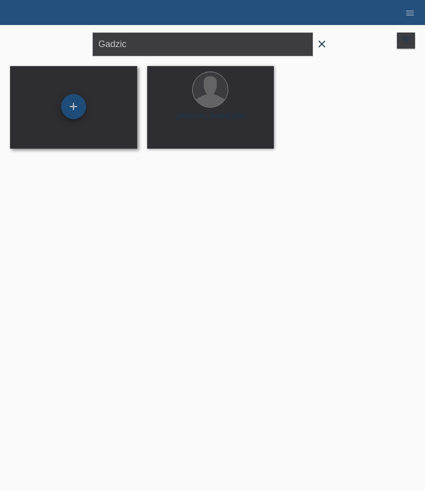
click at [75, 105] on div "+" at bounding box center [73, 106] width 25 height 25
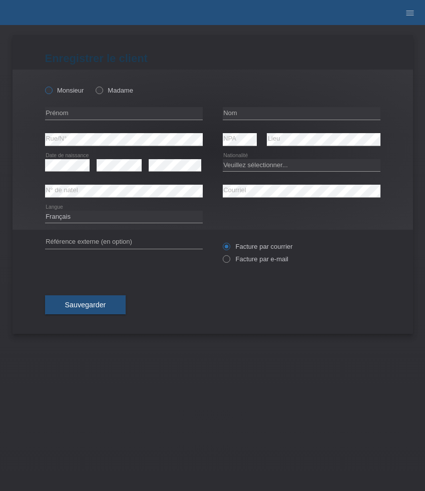
click at [75, 90] on label "Monsieur" at bounding box center [64, 91] width 39 height 8
click at [52, 90] on input "Monsieur" at bounding box center [48, 90] width 7 height 7
radio input "true"
click at [75, 111] on input "text" at bounding box center [124, 113] width 158 height 13
paste input "Rijad"
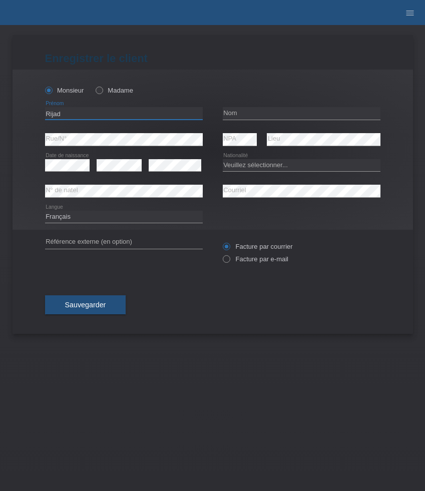
type input "Rijad"
click at [236, 119] on input "text" at bounding box center [302, 113] width 158 height 13
paste input "Zulfiji"
type input "Zulfiji"
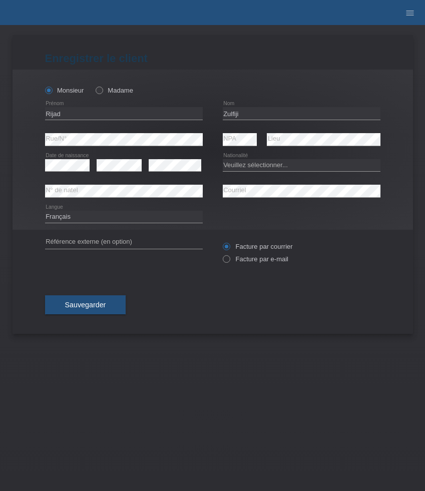
click at [73, 158] on div "error Date de naissance" at bounding box center [67, 166] width 45 height 26
click at [263, 163] on select "Veuillez sélectionner... Suisse Allemagne Autriche Liechtenstein ------------ A…" at bounding box center [302, 165] width 158 height 12
select select "XK"
click at [223, 159] on select "Veuillez sélectionner... Suisse Allemagne Autriche Liechtenstein ------------ A…" at bounding box center [302, 165] width 158 height 12
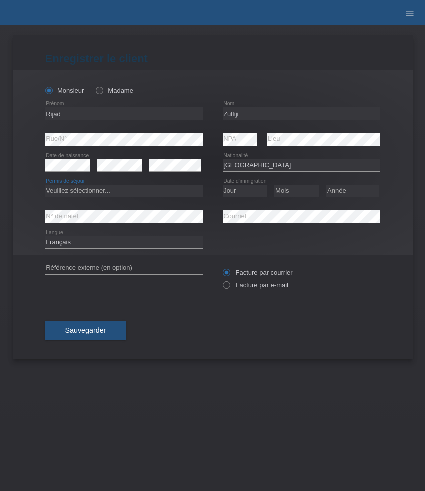
click at [136, 194] on select "Veuillez sélectionner... C B B - Statut de réfugié Autre" at bounding box center [124, 191] width 158 height 12
select select "B"
click at [45, 185] on select "Veuillez sélectionner... C B B - Statut de réfugié Autre" at bounding box center [124, 191] width 158 height 12
click at [245, 196] on select "Jour 01 02 03 04 05 06 07 08 09 10 11" at bounding box center [245, 191] width 45 height 12
select select "30"
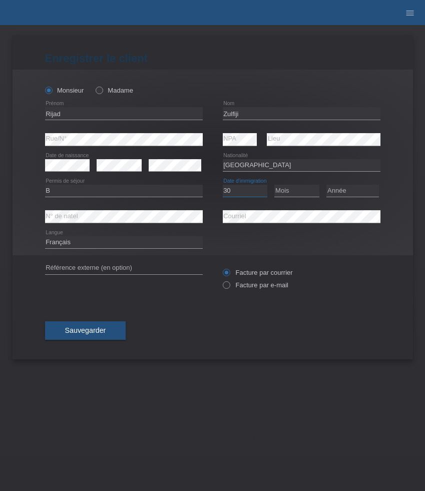
click at [223, 185] on select "Jour 01 02 03 04 05 06 07 08 09 10 11" at bounding box center [245, 191] width 45 height 12
click at [299, 194] on select "Mois 01 02 03 04 05 06 07 08 09 10 11" at bounding box center [296, 191] width 45 height 12
select select "07"
click at [274, 185] on select "Mois 01 02 03 04 05 06 07 08 09 10 11" at bounding box center [296, 191] width 45 height 12
click at [343, 194] on select "Année 2025 2024 2023 2022 2021 2020 2019 2018 2017 2016 2015 2014 2013 2012 201…" at bounding box center [352, 191] width 53 height 12
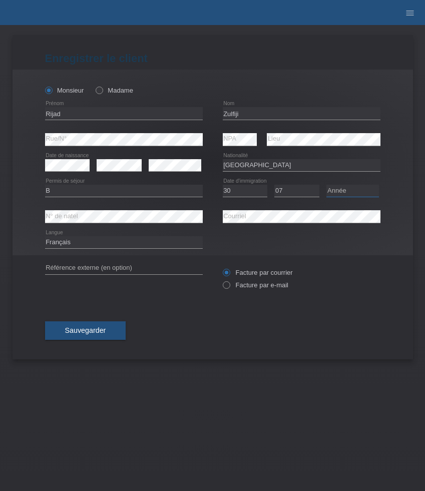
select select "2010"
click at [326, 185] on select "Année 2025 2024 2023 2022 2021 2020 2019 2018 2017 2016 2015 2014 2013 2012 201…" at bounding box center [352, 191] width 53 height 12
click at [85, 240] on select "Deutsch Français Italiano English" at bounding box center [124, 242] width 158 height 12
select select "de"
click at [45, 237] on select "Deutsch Français Italiano English" at bounding box center [124, 242] width 158 height 12
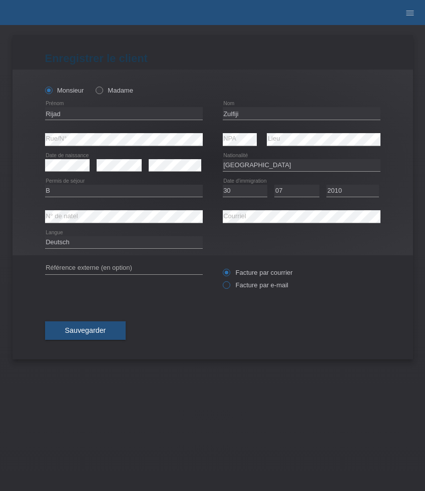
click at [256, 286] on label "Facture par e-mail" at bounding box center [256, 285] width 66 height 8
click at [229, 286] on input "Facture par e-mail" at bounding box center [226, 287] width 7 height 13
radio input "true"
click at [92, 329] on span "Sauvegarder" at bounding box center [85, 330] width 41 height 8
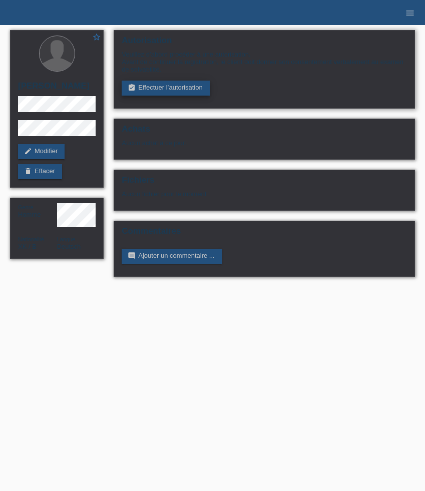
click at [149, 88] on link "assignment_turned_in Effectuer l’autorisation" at bounding box center [166, 88] width 88 height 15
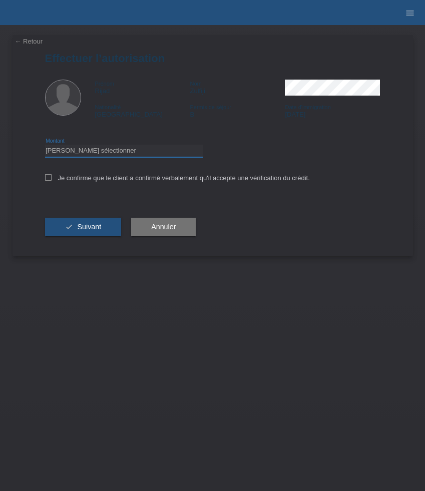
click at [120, 151] on select "Veuillez sélectionner CHF 1.00 - CHF 499.00 CHF 500.00 - CHF 1'999.00 CHF 2'000…" at bounding box center [124, 151] width 158 height 12
select select "3"
click at [45, 146] on select "Veuillez sélectionner CHF 1.00 - CHF 499.00 CHF 500.00 - CHF 1'999.00 CHF 2'000…" at bounding box center [124, 151] width 158 height 12
click at [84, 178] on label "Je confirme que le client a confirmé verbalement qu'il accepte une vérification…" at bounding box center [177, 178] width 265 height 8
click at [52, 178] on input "Je confirme que le client a confirmé verbalement qu'il accepte une vérification…" at bounding box center [48, 177] width 7 height 7
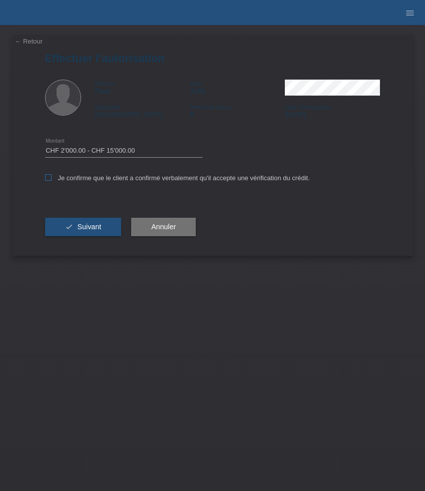
checkbox input "true"
click at [86, 219] on button "check Suivant" at bounding box center [83, 227] width 77 height 19
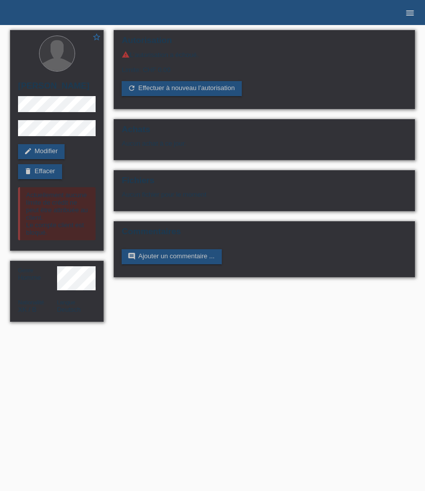
click at [412, 11] on icon "menu" at bounding box center [410, 13] width 10 height 10
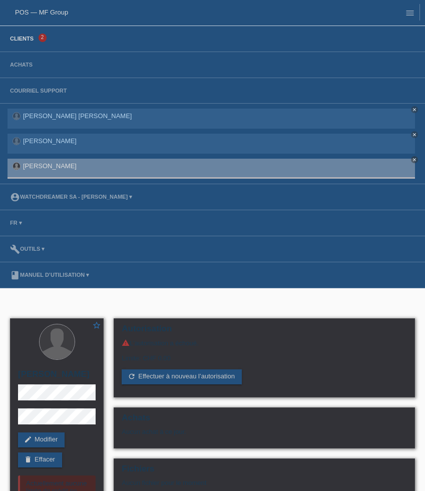
click at [34, 37] on link "Clients" at bounding box center [22, 39] width 34 height 6
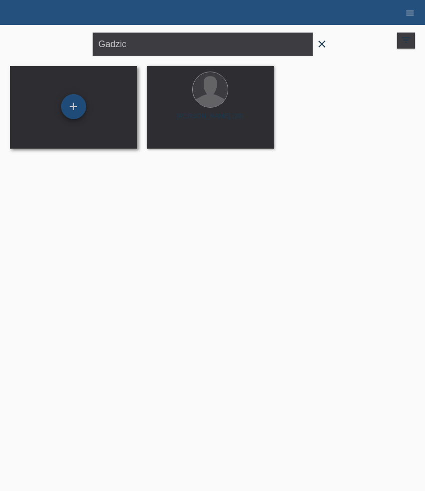
click at [80, 105] on div "+" at bounding box center [73, 106] width 25 height 25
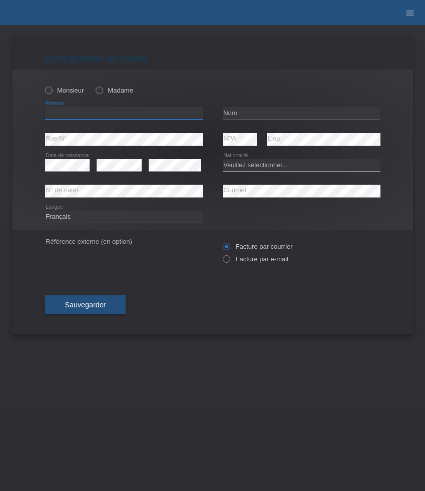
click at [80, 113] on input "text" at bounding box center [124, 113] width 158 height 13
paste input "Trung"
paste input "Nghia"
type input "Trung Nghia"
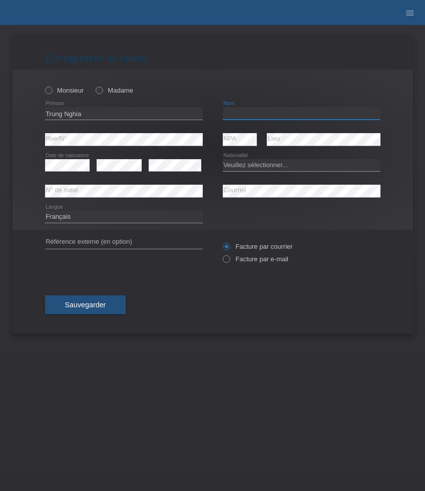
click at [248, 114] on input "text" at bounding box center [302, 113] width 158 height 13
paste input "Tran"
type input "Tran"
click at [56, 85] on div "Monsieur Madame" at bounding box center [124, 90] width 158 height 21
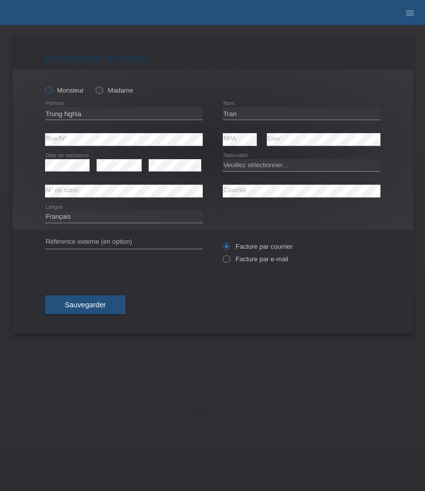
click at [56, 91] on label "Monsieur" at bounding box center [64, 91] width 39 height 8
click at [52, 91] on input "Monsieur" at bounding box center [48, 90] width 7 height 7
radio input "true"
click at [265, 167] on select "Veuillez sélectionner... Suisse Allemagne Autriche Liechtenstein ------------ A…" at bounding box center [302, 165] width 158 height 12
select select "VN"
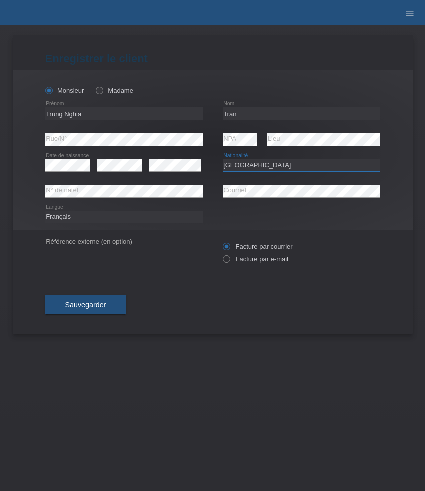
click at [223, 159] on select "Veuillez sélectionner... Suisse Allemagne Autriche Liechtenstein ------------ A…" at bounding box center [302, 165] width 158 height 12
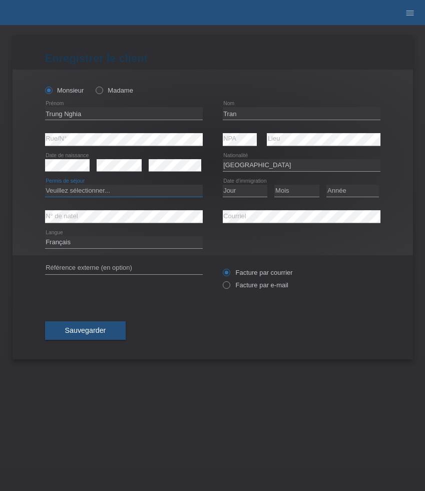
click at [162, 194] on select "Veuillez sélectionner... C B B - Statut de réfugié Autre" at bounding box center [124, 191] width 158 height 12
select select "C"
click at [45, 185] on select "Veuillez sélectionner... C B B - Statut de réfugié Autre" at bounding box center [124, 191] width 158 height 12
click at [241, 191] on select "Jour 01 02 03 04 05 06 07 08 09 10 11" at bounding box center [245, 191] width 45 height 12
select select "10"
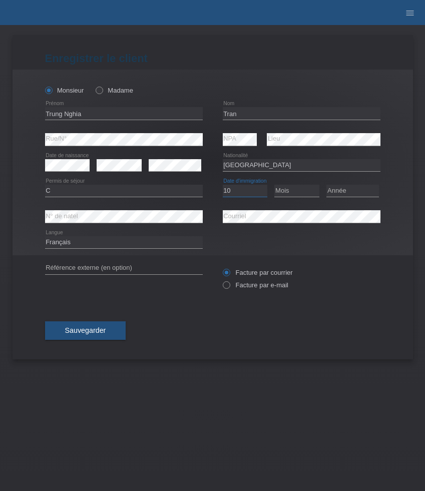
click at [223, 185] on select "Jour 01 02 03 04 05 06 07 08 09 10 11" at bounding box center [245, 191] width 45 height 12
click at [294, 188] on select "Mois 01 02 03 04 05 06 07 08 09 10 11" at bounding box center [296, 191] width 45 height 12
select select "08"
click at [274, 185] on select "Mois 01 02 03 04 05 06 07 08 09 10 11" at bounding box center [296, 191] width 45 height 12
click at [352, 192] on select "Année 2025 2024 2023 2022 2021 2020 2019 2018 2017 2016 2015 2014 2013 2012 201…" at bounding box center [352, 191] width 53 height 12
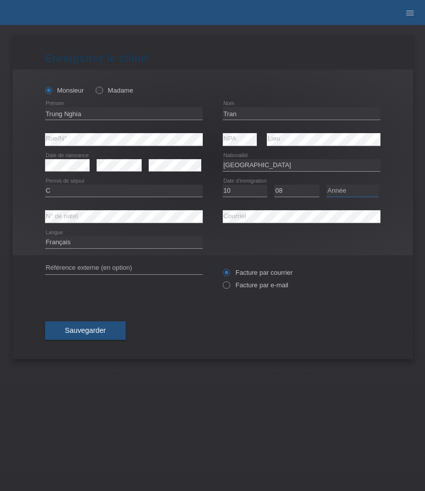
select select "2016"
click at [326, 185] on select "Année 2025 2024 2023 2022 2021 2020 2019 2018 2017 2016 2015 2014 2013 2012 201…" at bounding box center [352, 191] width 53 height 12
click at [77, 244] on select "Deutsch Français Italiano English" at bounding box center [124, 242] width 158 height 12
select select "en"
click at [45, 237] on select "Deutsch Français Italiano English" at bounding box center [124, 242] width 158 height 12
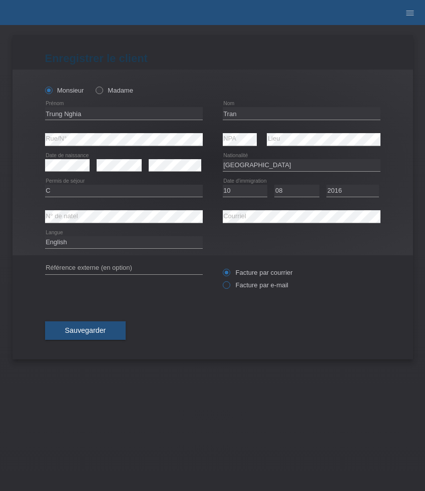
click at [253, 287] on label "Facture par e-mail" at bounding box center [256, 285] width 66 height 8
click at [229, 287] on input "Facture par e-mail" at bounding box center [226, 287] width 7 height 13
radio input "true"
click at [95, 329] on span "Sauvegarder" at bounding box center [85, 330] width 41 height 8
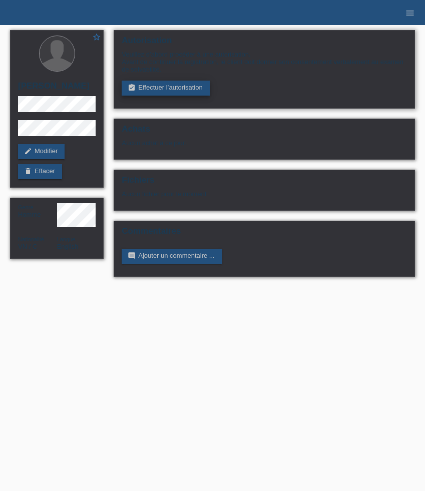
click at [157, 89] on link "assignment_turned_in Effectuer l’autorisation" at bounding box center [166, 88] width 88 height 15
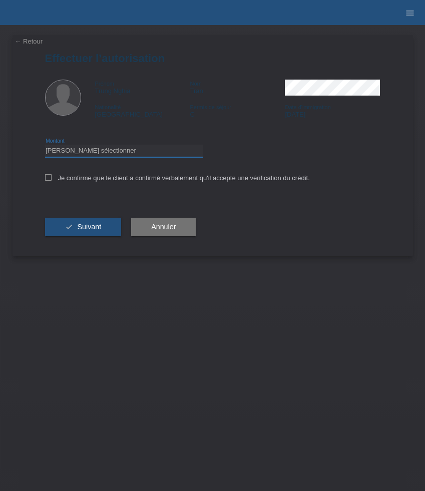
click at [122, 151] on select "Veuillez sélectionner CHF 1.00 - CHF 499.00 CHF 500.00 - CHF 1'999.00 CHF 2'000…" at bounding box center [124, 151] width 158 height 12
select select "3"
click at [45, 146] on select "Veuillez sélectionner CHF 1.00 - CHF 499.00 CHF 500.00 - CHF 1'999.00 CHF 2'000…" at bounding box center [124, 151] width 158 height 12
click at [109, 181] on label "Je confirme que le client a confirmé verbalement qu'il accepte une vérification…" at bounding box center [177, 178] width 265 height 8
click at [52, 181] on input "Je confirme que le client a confirmé verbalement qu'il accepte une vérification…" at bounding box center [48, 177] width 7 height 7
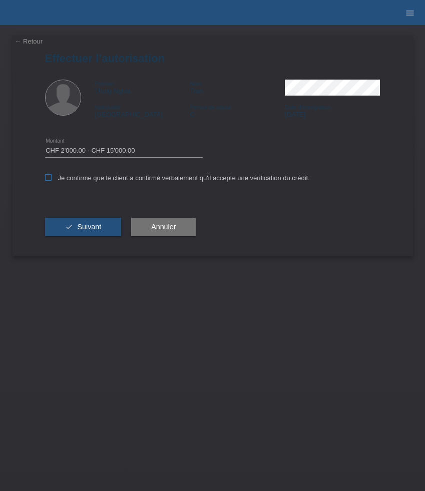
checkbox input "true"
click at [96, 226] on span "Suivant" at bounding box center [89, 227] width 24 height 8
